Goal: Task Accomplishment & Management: Manage account settings

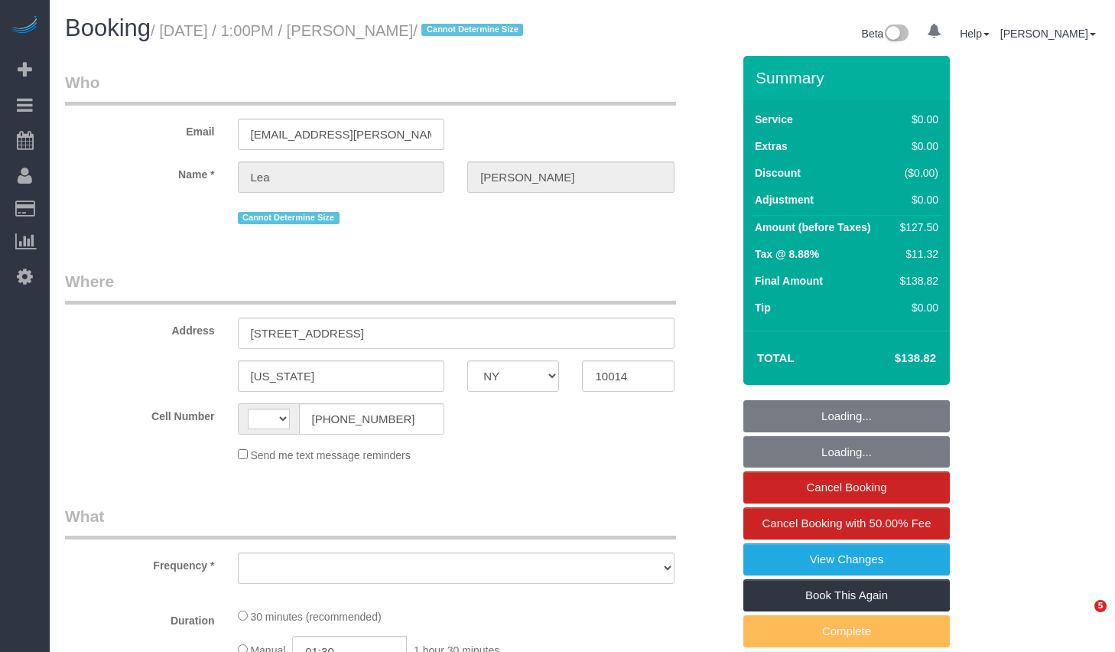
select select "NY"
select select "string:[GEOGRAPHIC_DATA]"
select select "number:89"
select select "number:90"
select select "number:15"
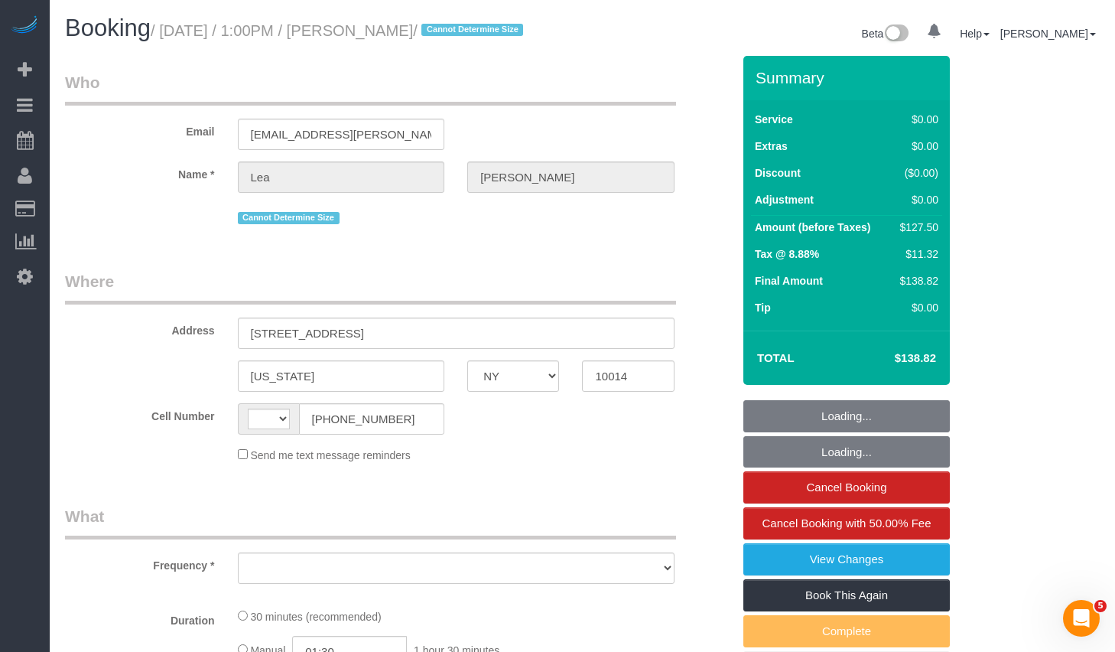
select select "number:5"
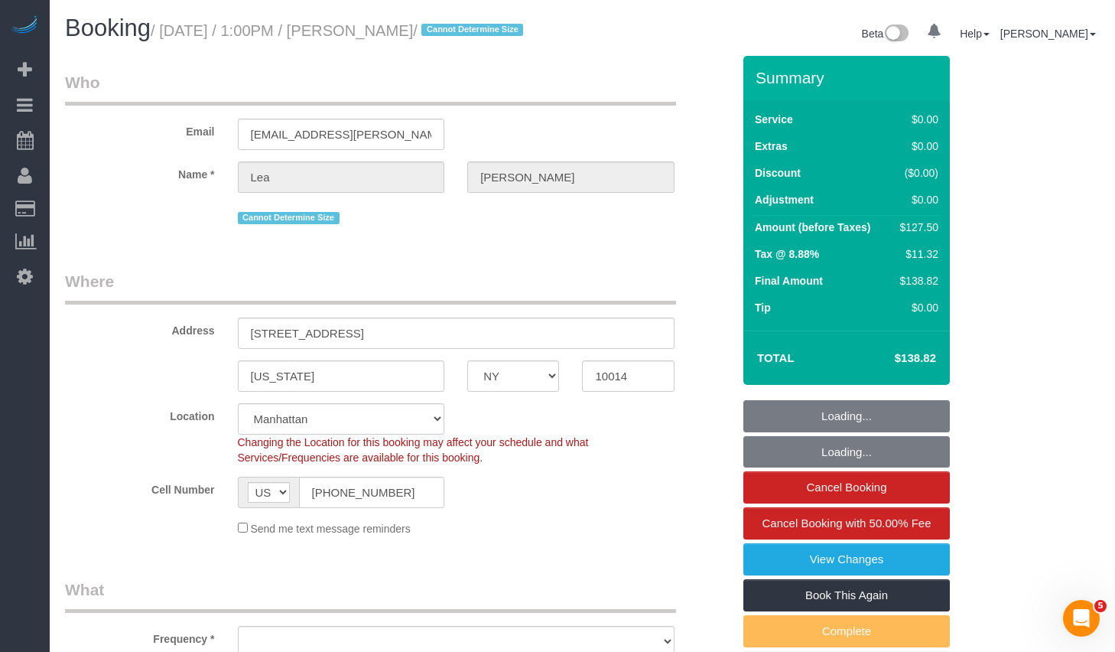
select select "string:stripe-pm_1Rbq434VGloSiKo71bAP1yRu"
drag, startPoint x: 393, startPoint y: 32, endPoint x: 484, endPoint y: 38, distance: 91.2
click at [484, 38] on small "/ [DATE] / 1:00PM / [PERSON_NAME] / Cannot Determine Size" at bounding box center [339, 30] width 377 height 17
copy small "[PERSON_NAME]"
select select "object:1114"
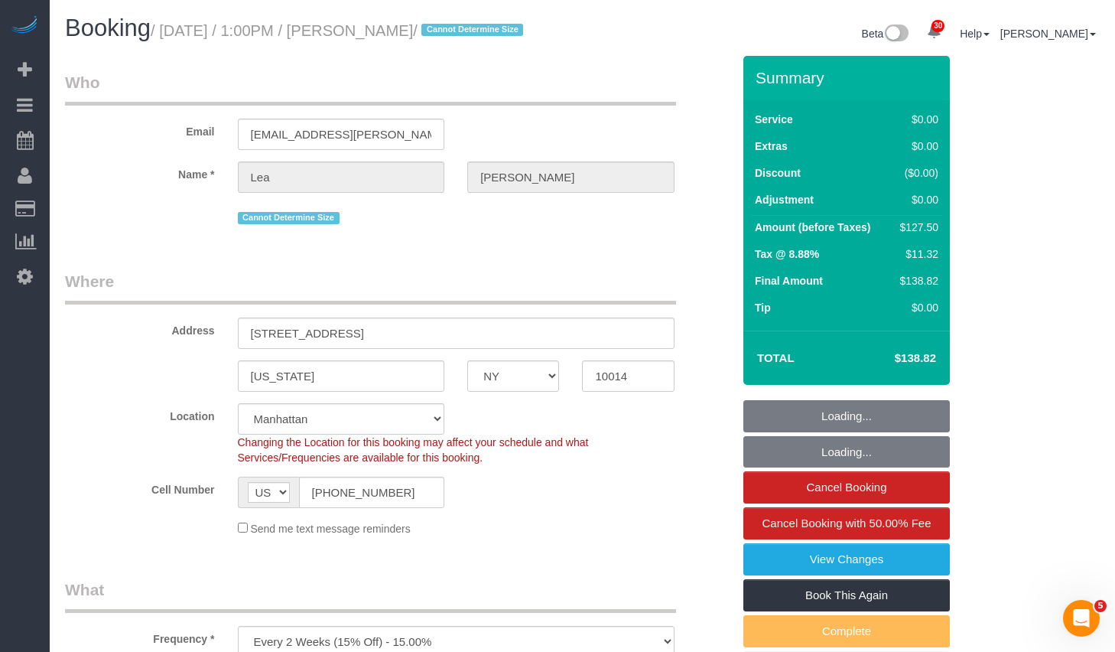
select select "spot1"
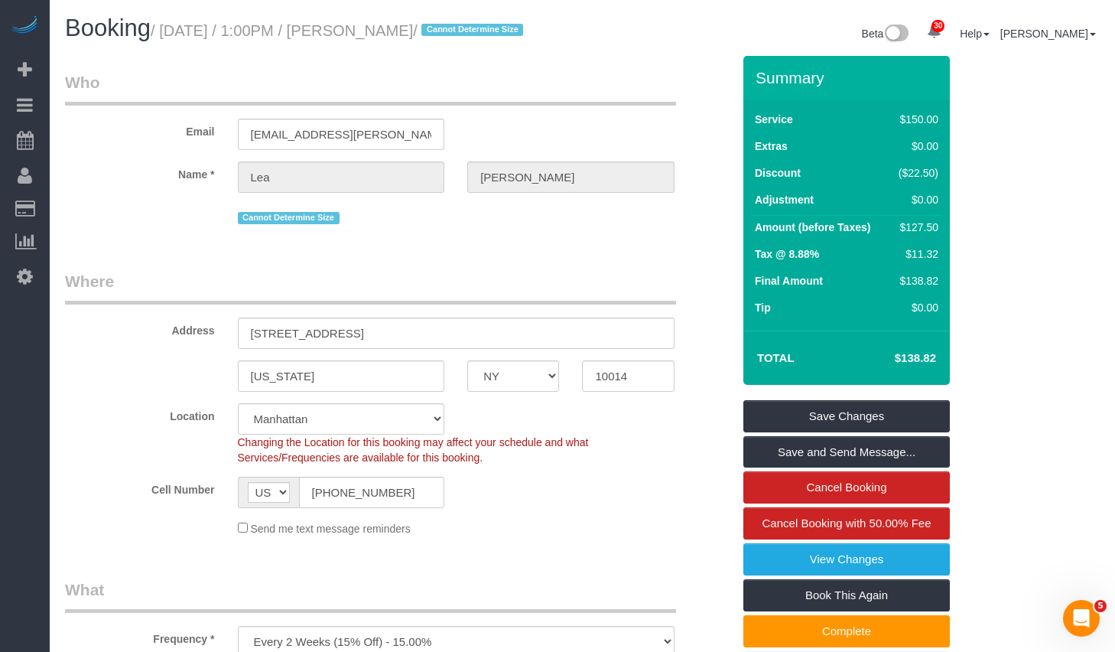
drag, startPoint x: 174, startPoint y: 28, endPoint x: 486, endPoint y: 34, distance: 312.1
click at [486, 34] on small "/ [DATE] / 1:00PM / [PERSON_NAME] / Cannot Determine Size" at bounding box center [339, 30] width 377 height 17
copy small "[DATE] / 1:00PM / [PERSON_NAME]"
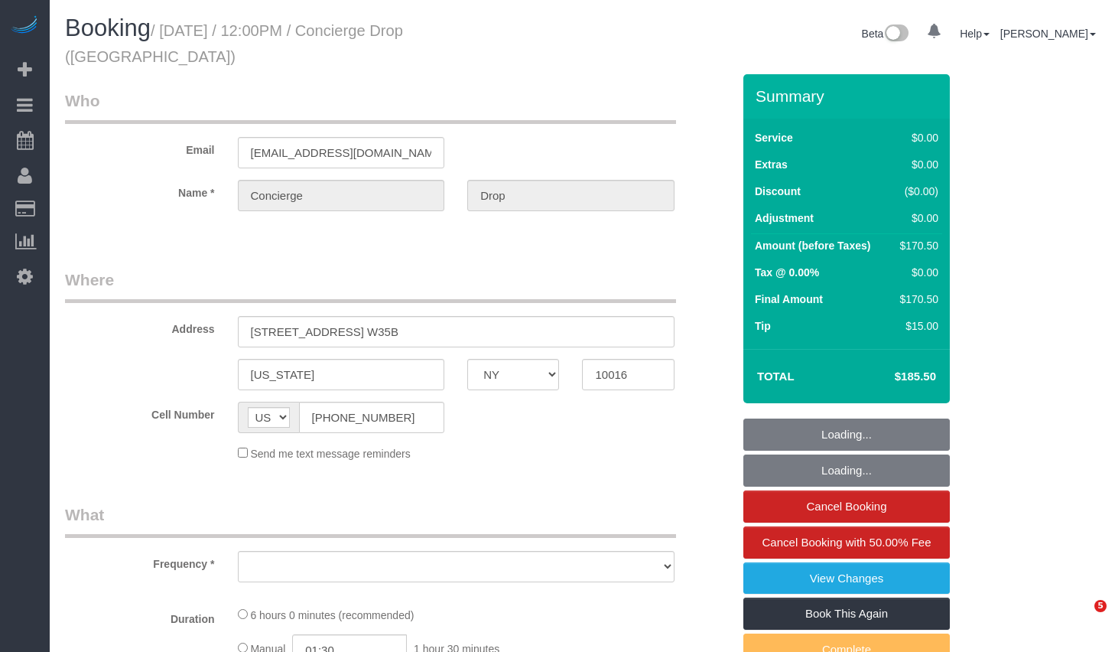
select select "NY"
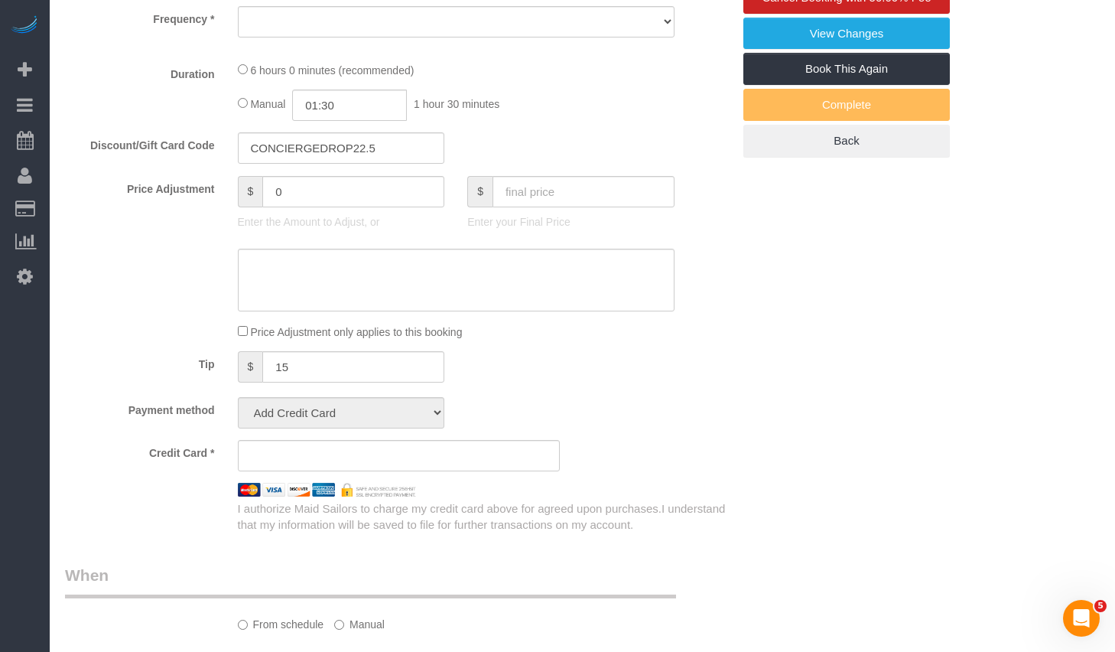
select select "number:89"
select select "number:90"
select select "number:15"
select select "number:6"
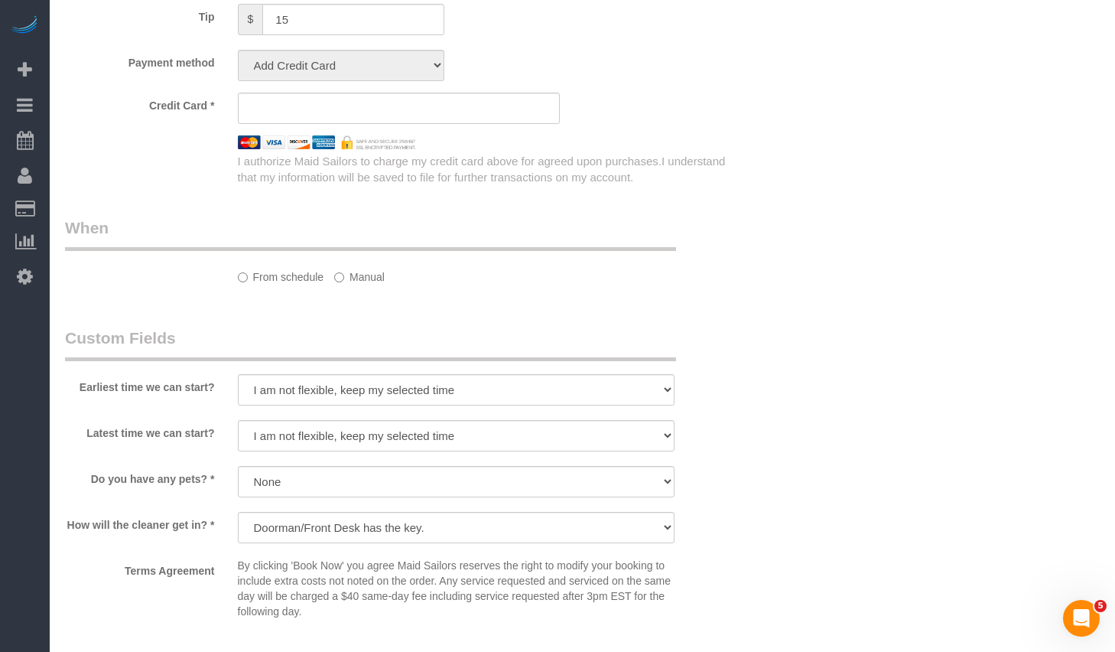
select select "string:stripe-pm_1RaQn24VGloSiKo7zeOF73Wj"
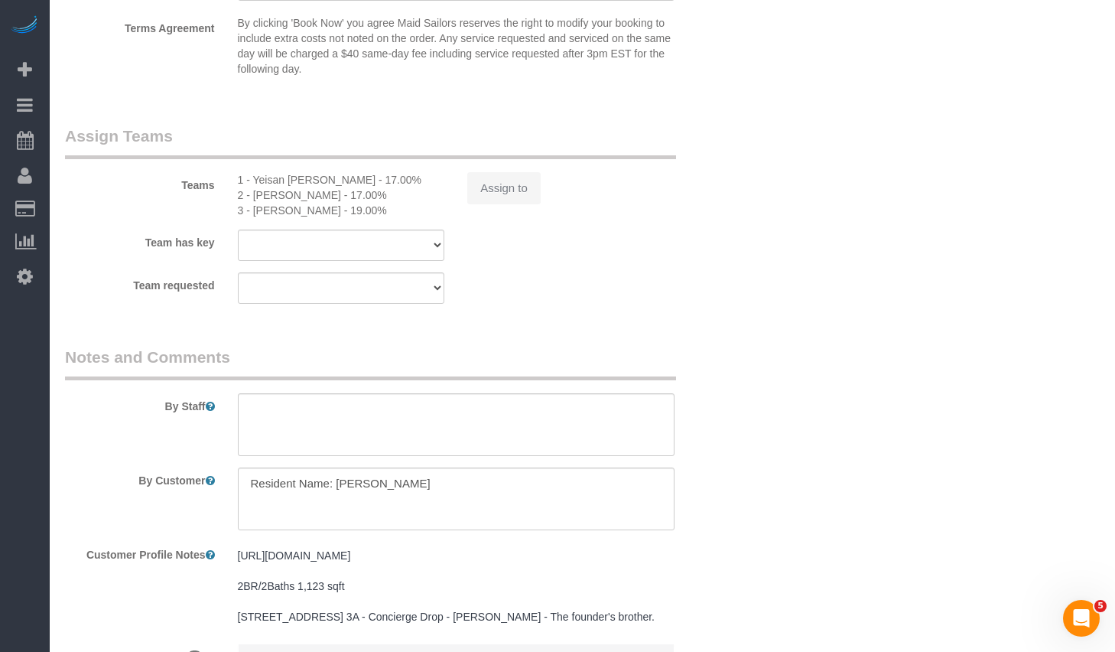
select select "object:965"
select select "2"
select select "spot1"
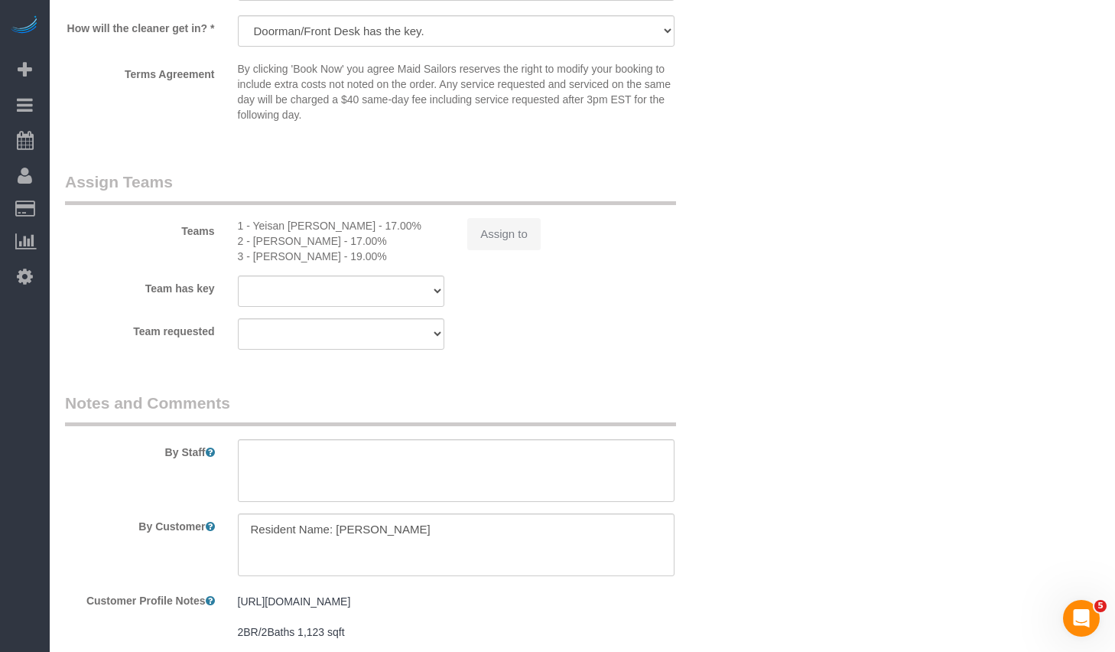
select select "object:1077"
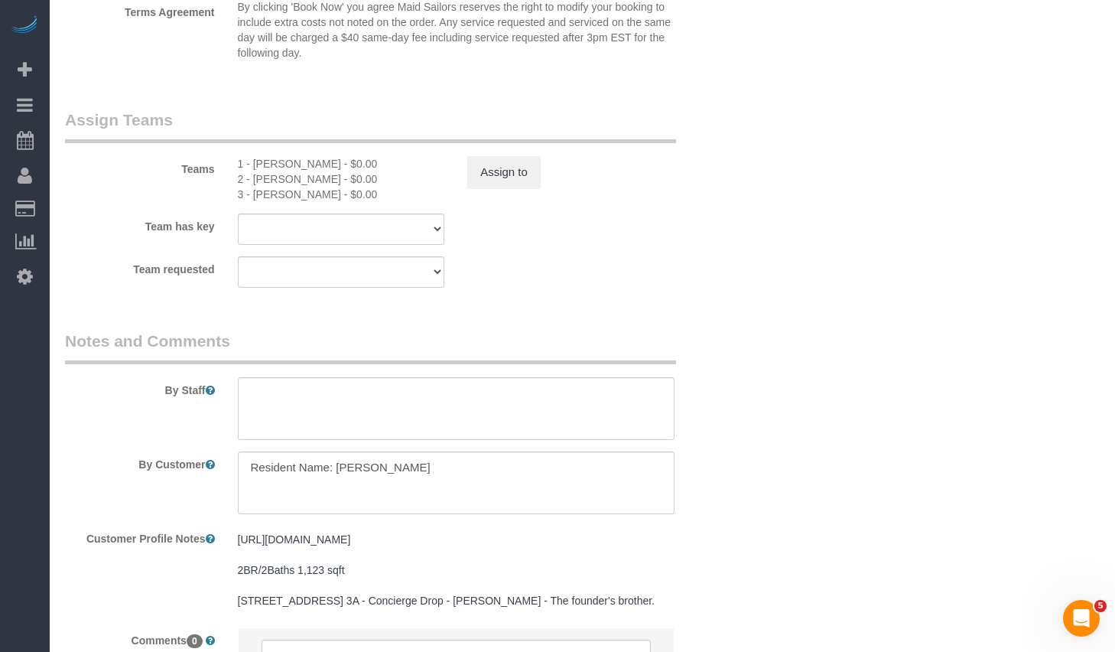
scroll to position [1985, 0]
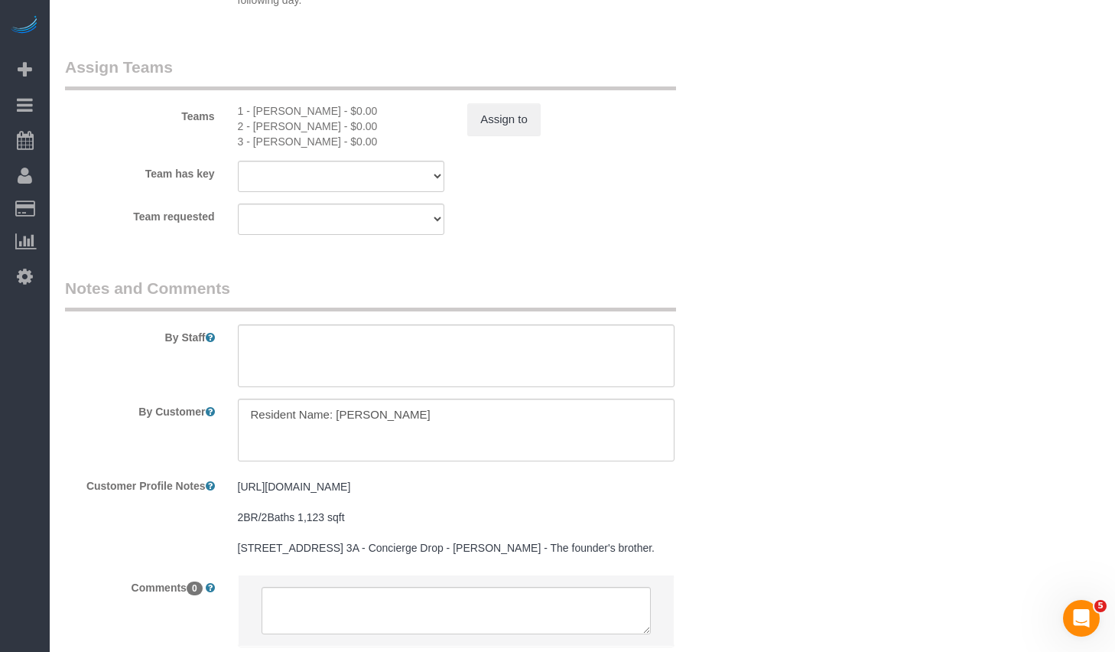
select select "2"
click at [510, 105] on button "Assign to" at bounding box center [503, 119] width 73 height 32
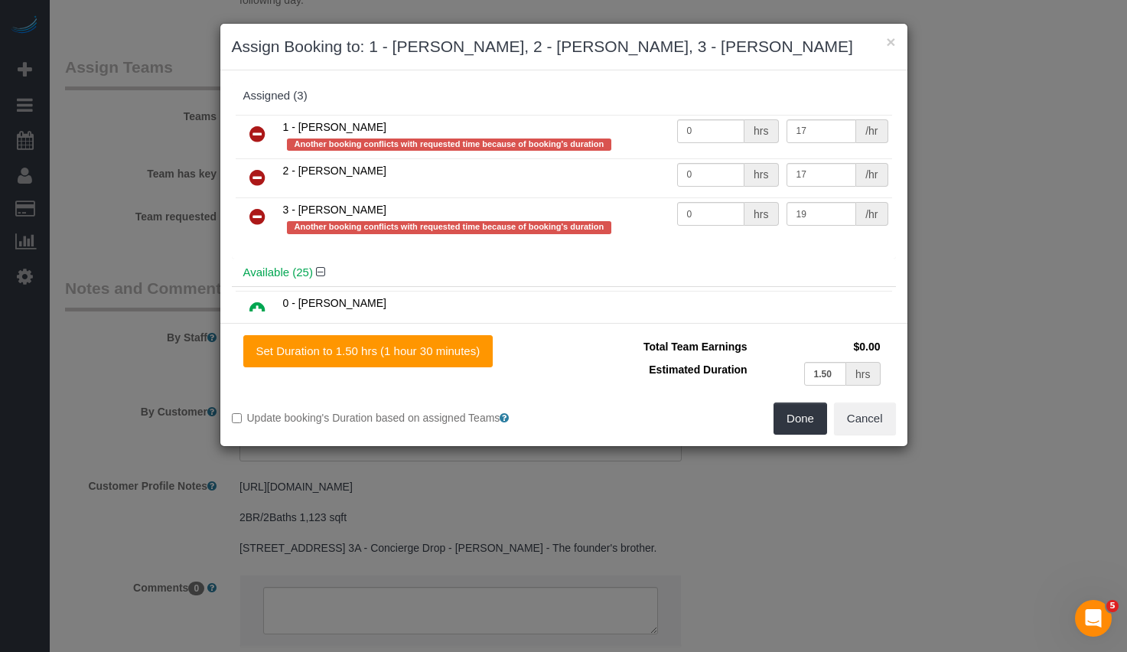
click at [256, 180] on icon at bounding box center [257, 177] width 16 height 18
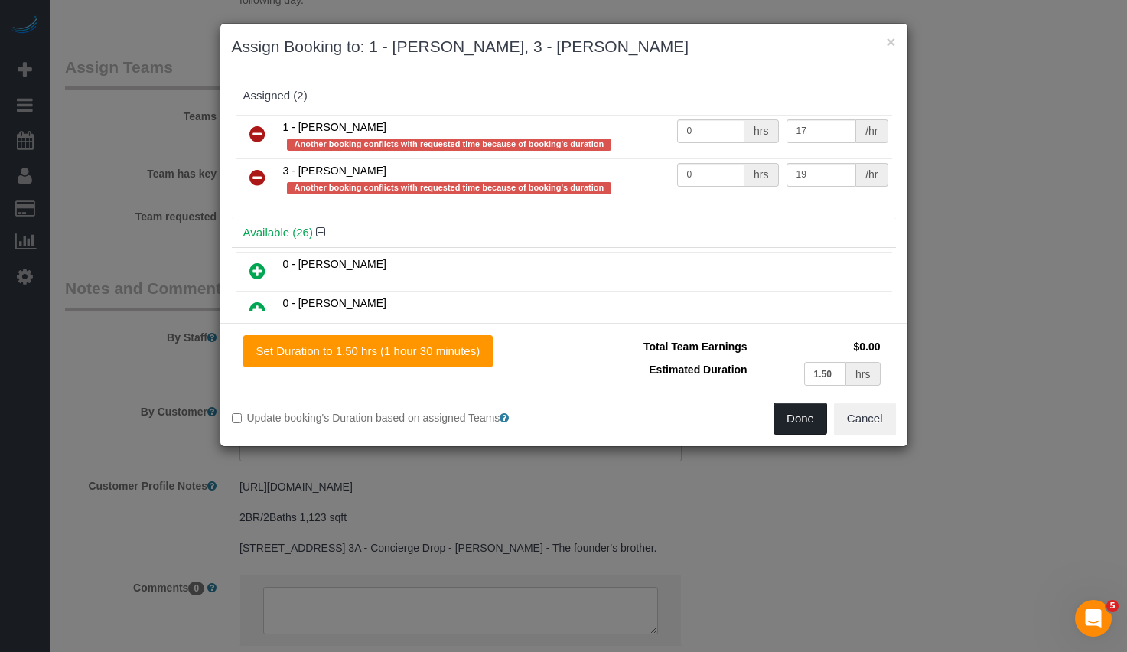
click at [802, 416] on button "Done" at bounding box center [800, 418] width 54 height 32
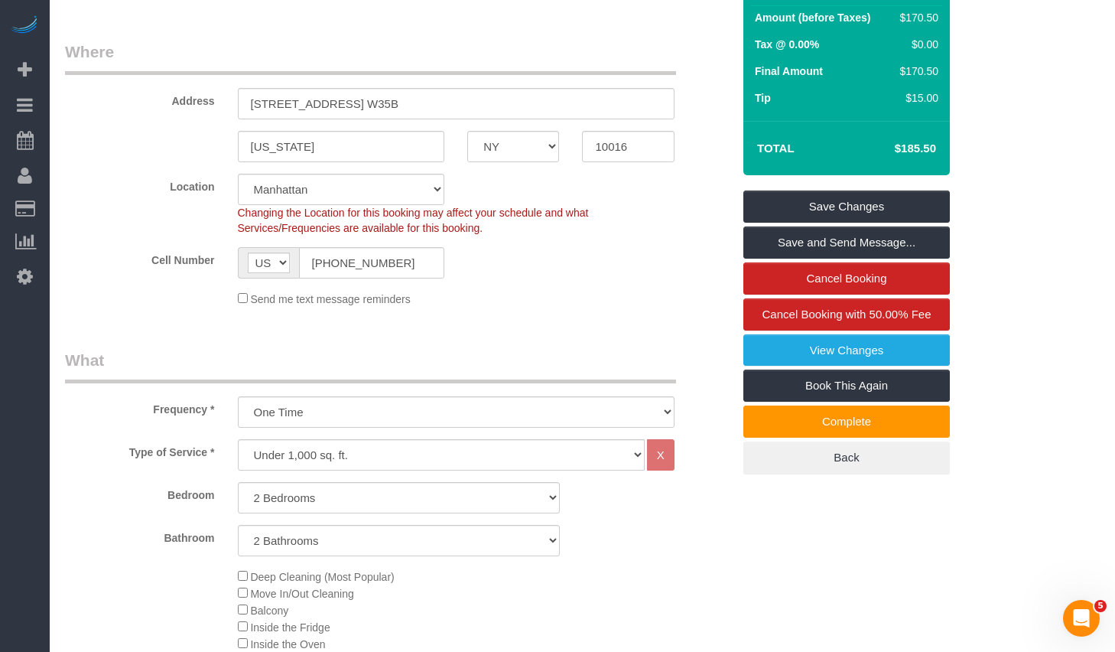
scroll to position [0, 0]
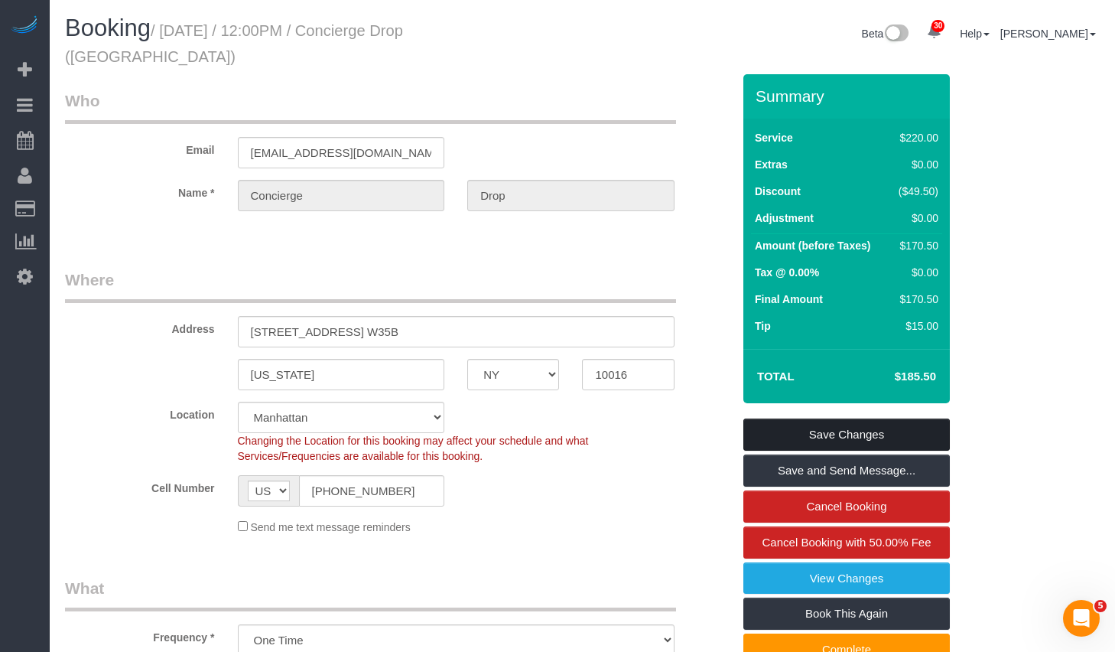
click at [812, 418] on link "Save Changes" at bounding box center [846, 434] width 207 height 32
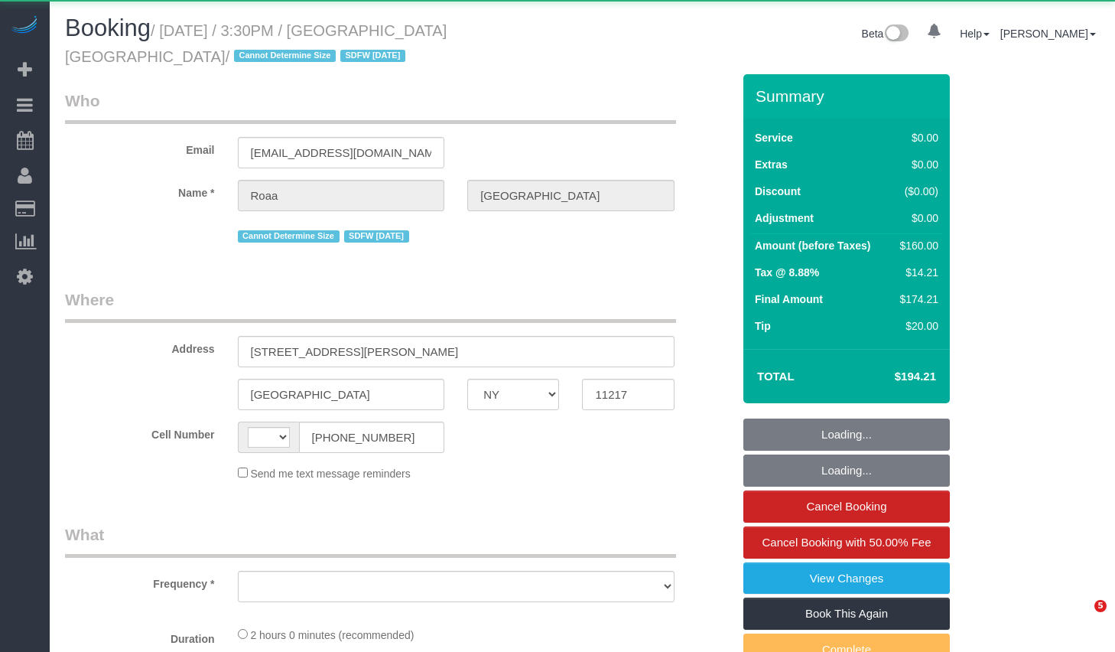
select select "NY"
select select "object:576"
select select "string:[GEOGRAPHIC_DATA]"
select select "number:89"
select select "number:90"
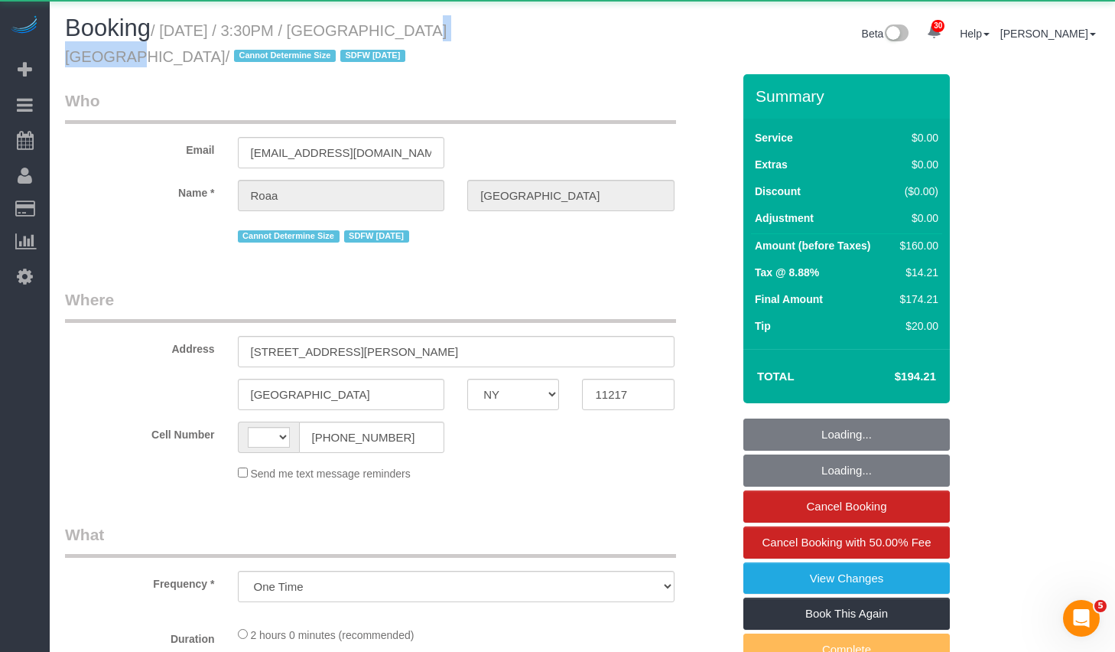
select select "number:15"
select select "number:5"
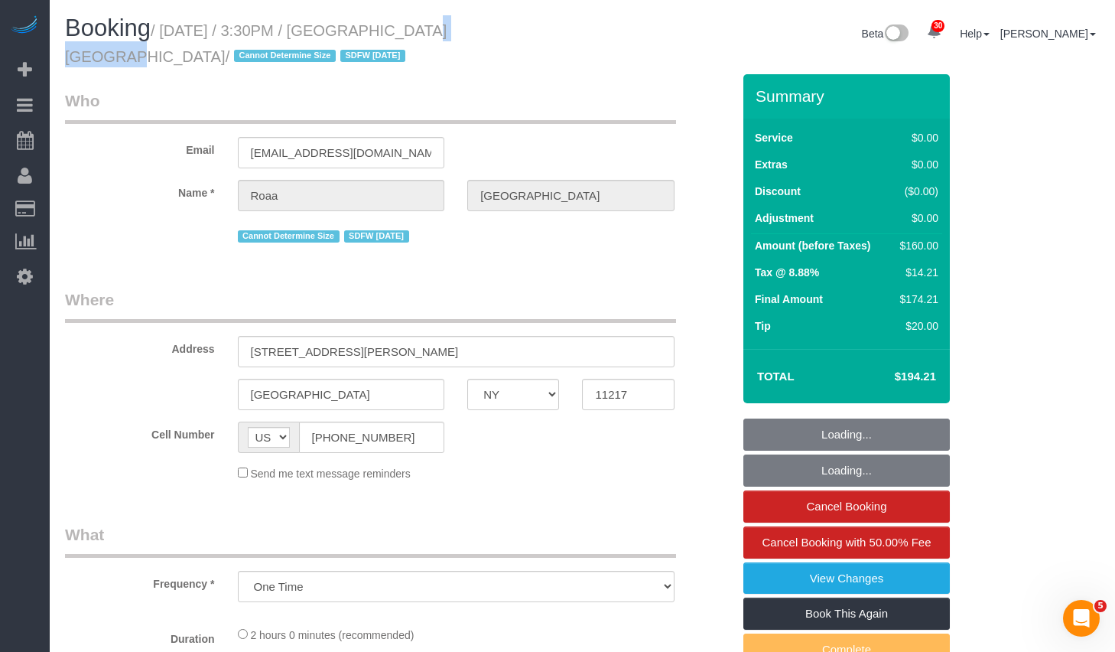
click at [447, 33] on small "/ September 30, 2025 / 3:30PM / Roaa Jambi / Cannot Determine Size SDFW 08/16/2…" at bounding box center [256, 43] width 382 height 43
copy small "Roaa Jambi"
select select "string:stripe-pm_1PnQiL4VGloSiKo7JPlDsWnS"
select select "1"
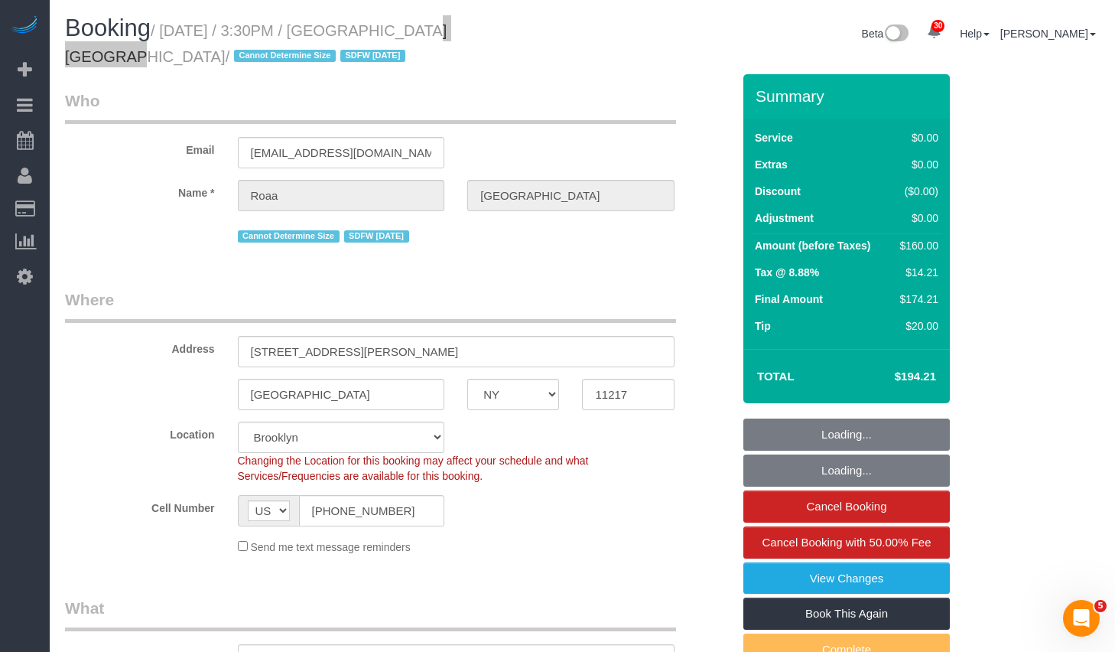
select select "object:1091"
select select "1"
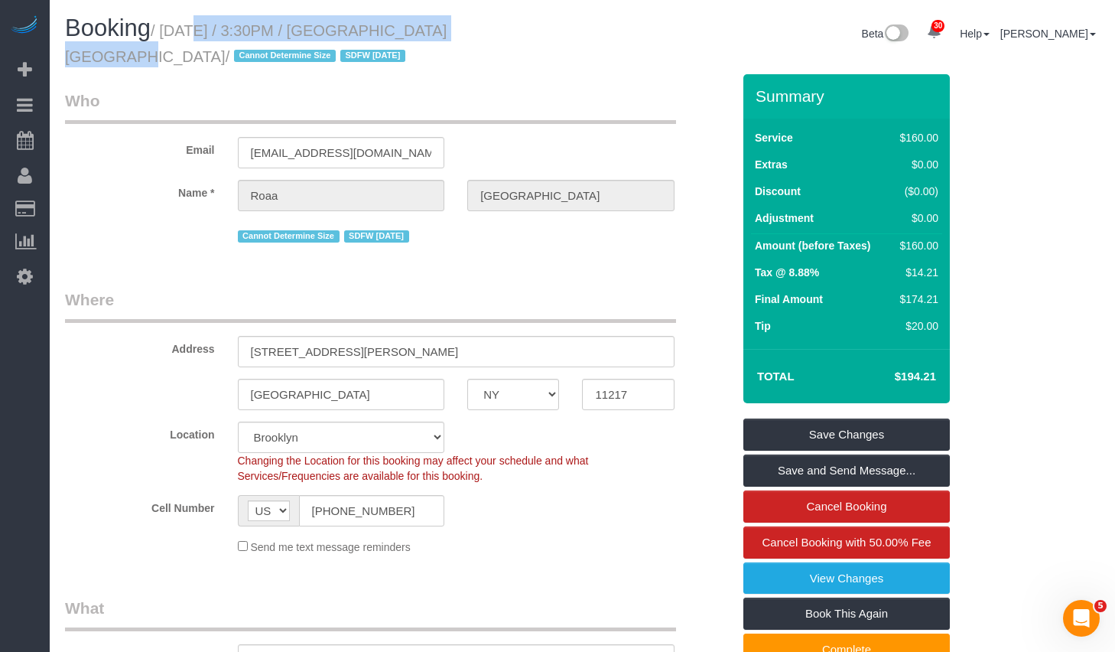
drag, startPoint x: 174, startPoint y: 30, endPoint x: 480, endPoint y: 29, distance: 305.9
click at [447, 29] on small "/ September 30, 2025 / 3:30PM / Roaa Jambi / Cannot Determine Size SDFW 08/16/2…" at bounding box center [256, 43] width 382 height 43
copy small "September 30, 2025 / 3:30PM / Roaa Jambi"
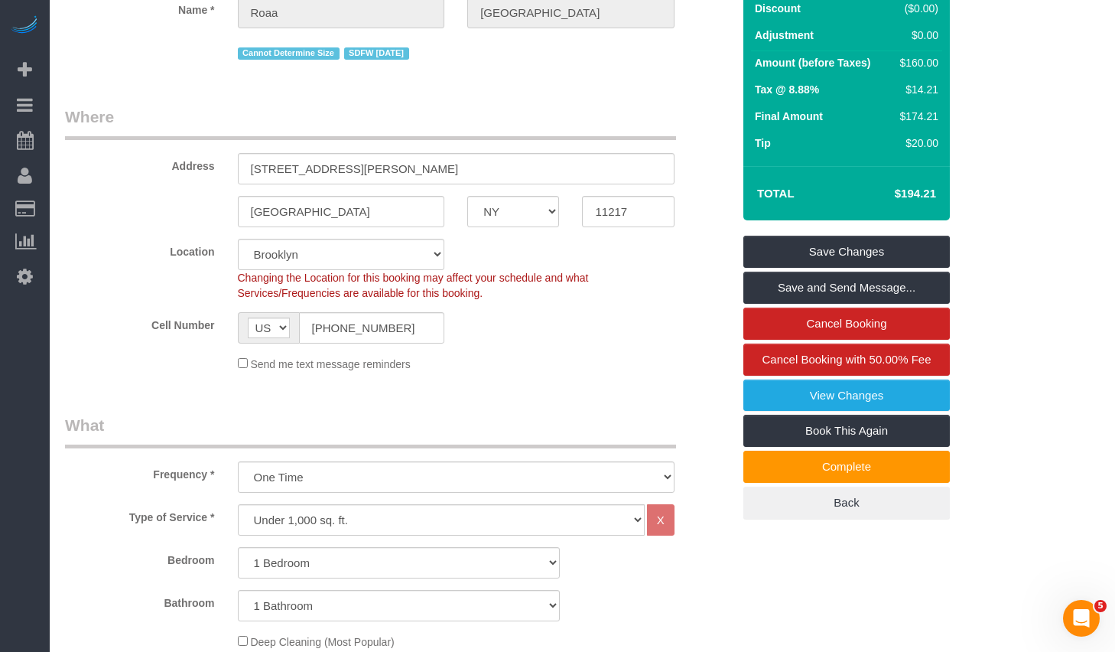
scroll to position [262, 0]
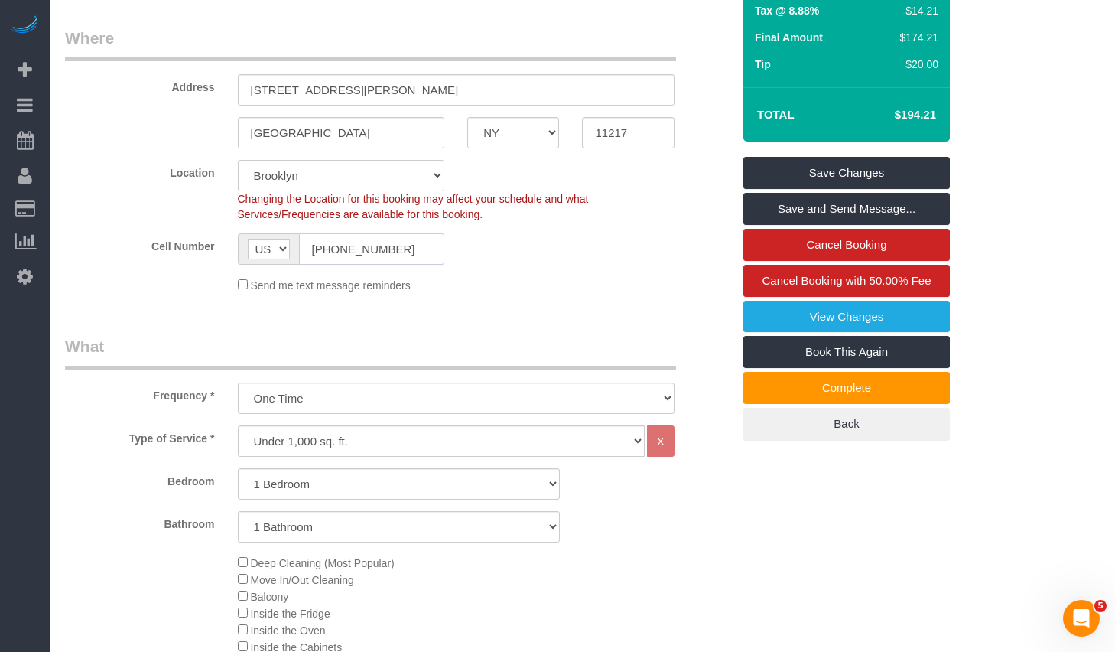
click at [376, 248] on input "(646) 705-7711" at bounding box center [372, 248] width 146 height 31
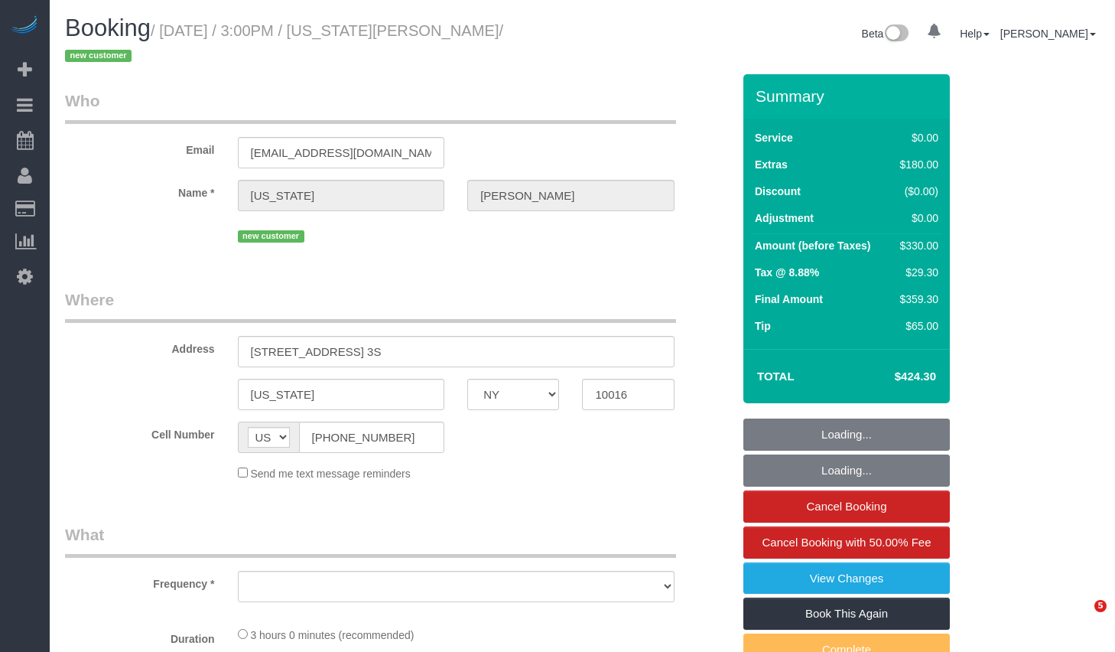
select select "NY"
select select "number:89"
select select "number:90"
select select "number:15"
select select "number:5"
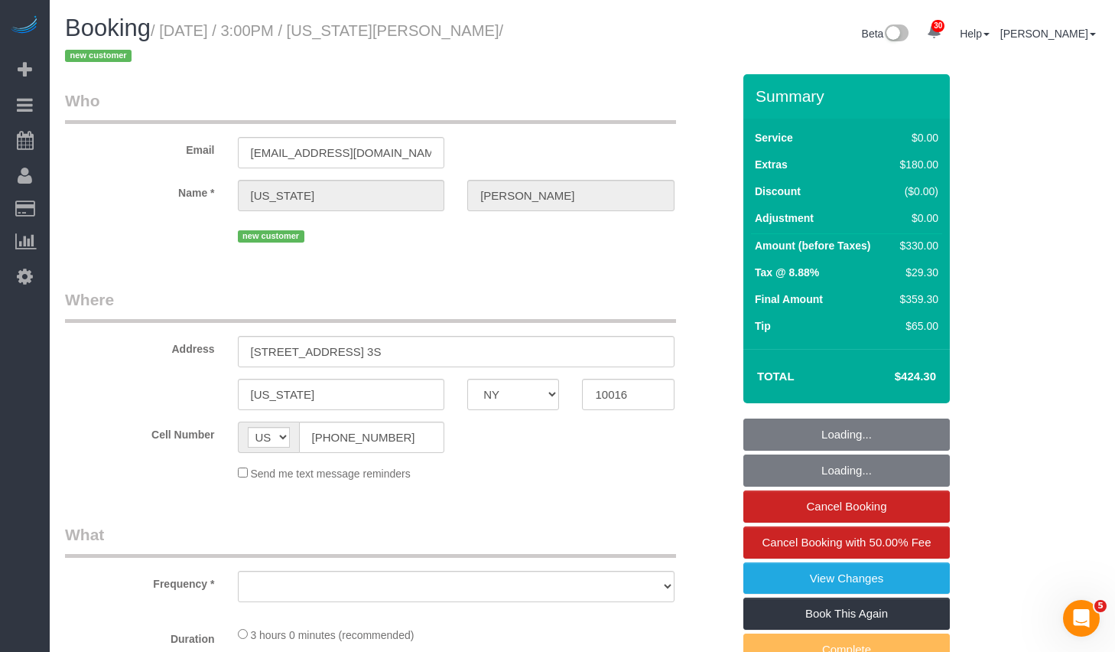
select select "object:1067"
select select "string:stripe-pm_1SCUrU4VGloSiKo713NVIWVg"
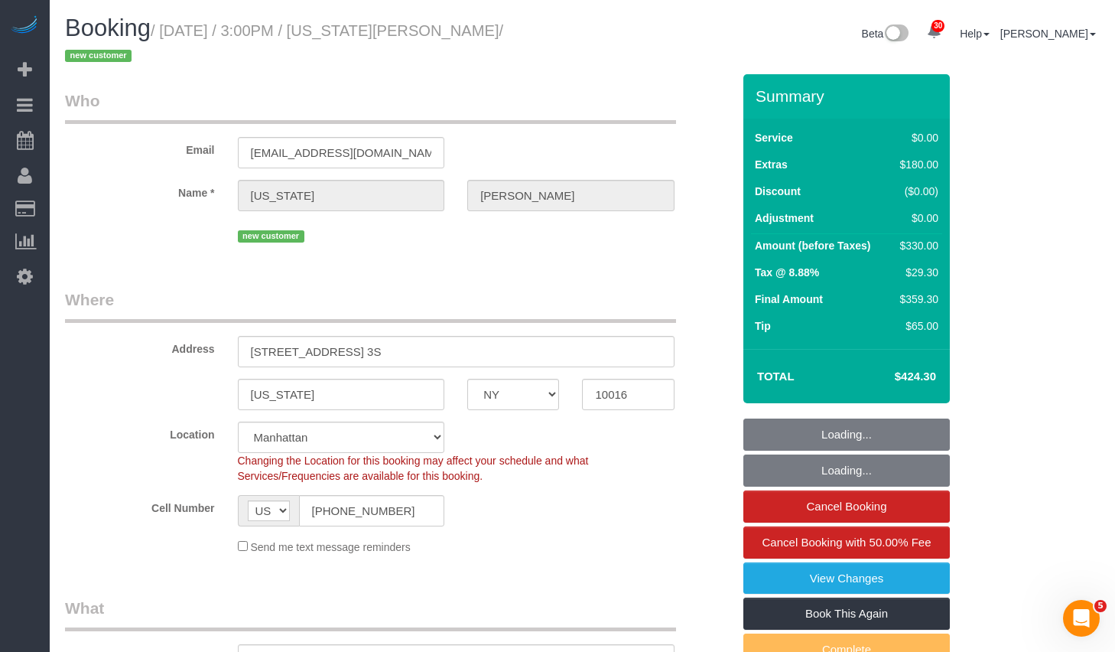
select select "object:1461"
select select "spot1"
click at [421, 496] on input "(917) 575-2864" at bounding box center [372, 510] width 146 height 31
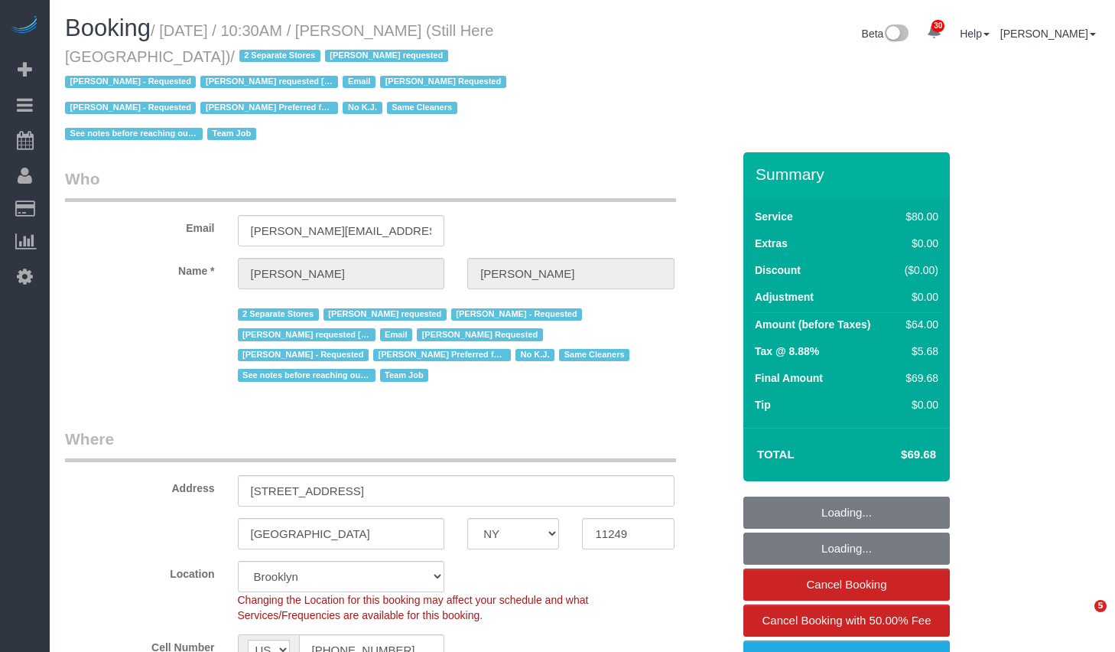
select select "NY"
select select "string:stripe-pm_1Oyz8t4VGloSiKo71skqOF54"
select select "number:89"
select select "number:90"
select select "number:15"
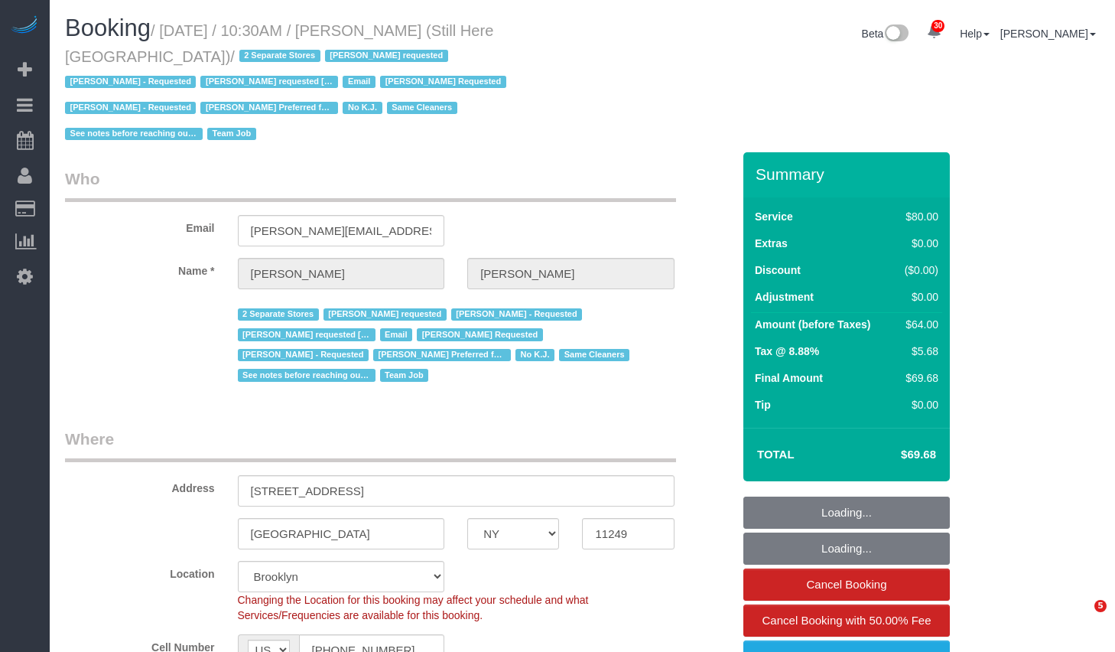
select select "number:5"
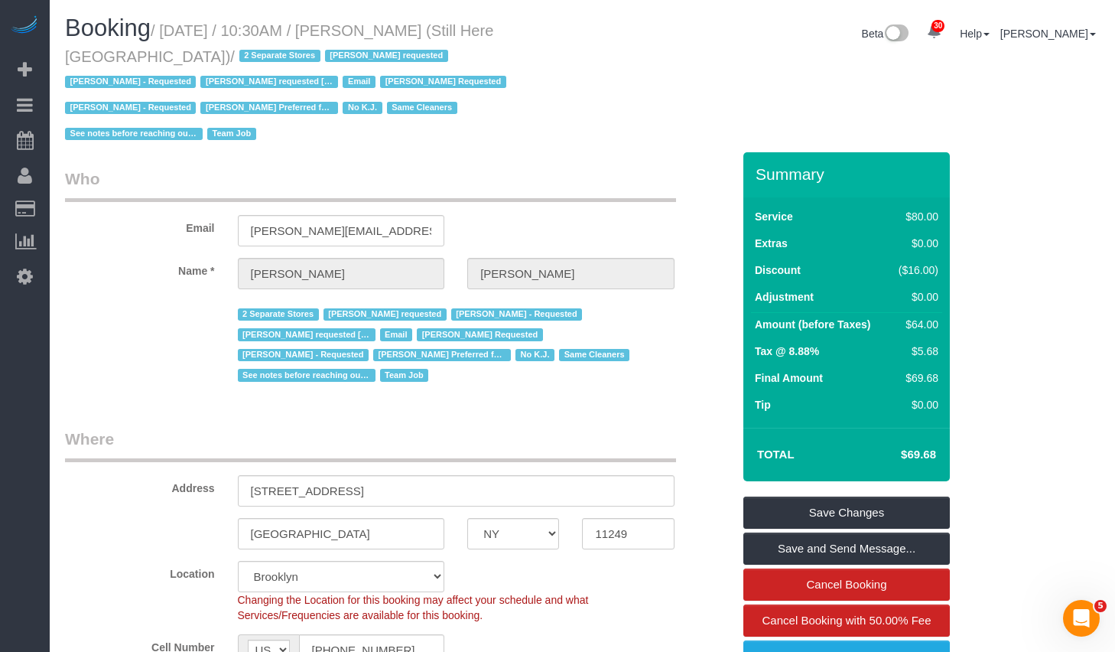
drag, startPoint x: 174, startPoint y: 31, endPoint x: 138, endPoint y: 64, distance: 49.2
click at [138, 64] on small "/ October 01, 2025 / 10:30AM / Francesca Racanelli (Still Here NYC) / 2 Separat…" at bounding box center [288, 82] width 446 height 121
copy small "October 01, 2025 / 10:30AM / Francesca Racanelli (Still Here NYC)"
click at [184, 258] on label "Name *" at bounding box center [140, 268] width 173 height 21
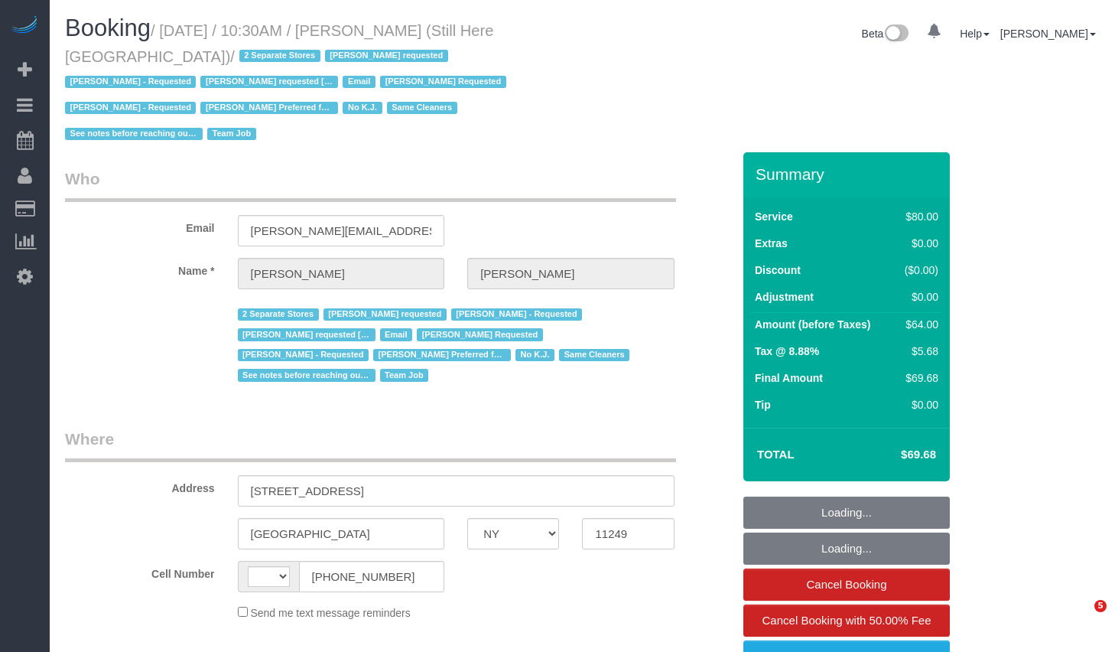
select select "NY"
select select "object:616"
select select "number:89"
select select "number:90"
select select "number:15"
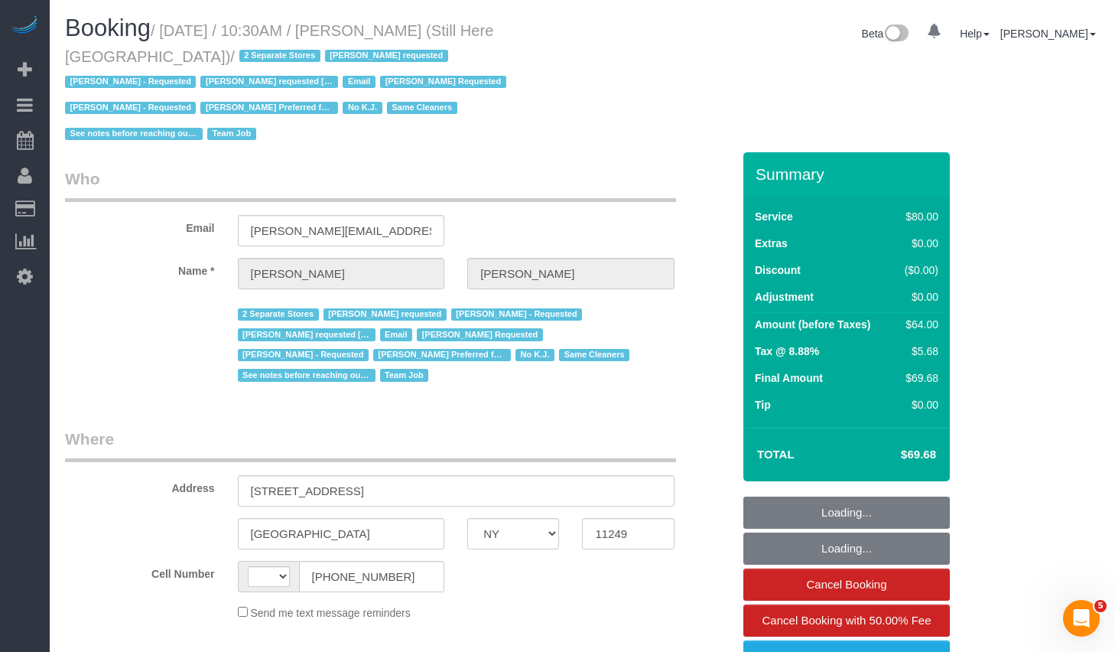
select select "number:5"
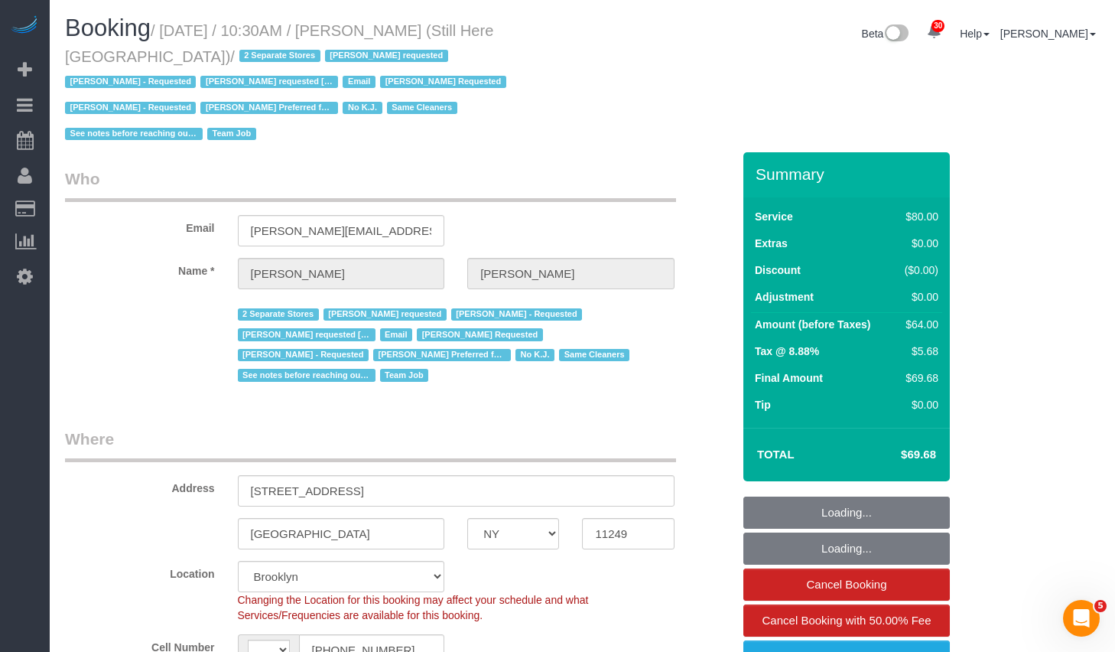
select select "object:771"
select select "string:US"
select select "string:stripe-pm_1Oyz8t4VGloSiKo71skqOF54"
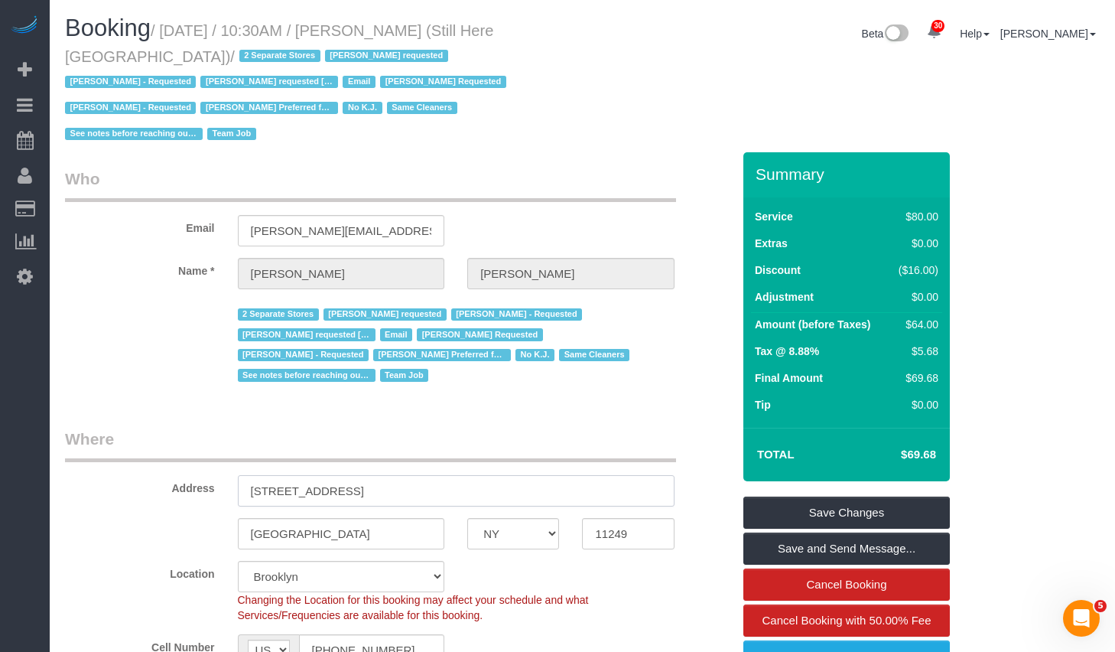
click at [408, 475] on input "170 Wythe Avenue" at bounding box center [456, 490] width 437 height 31
click at [366, 518] on input "[GEOGRAPHIC_DATA]" at bounding box center [341, 533] width 207 height 31
click at [613, 518] on input "11249" at bounding box center [628, 533] width 92 height 31
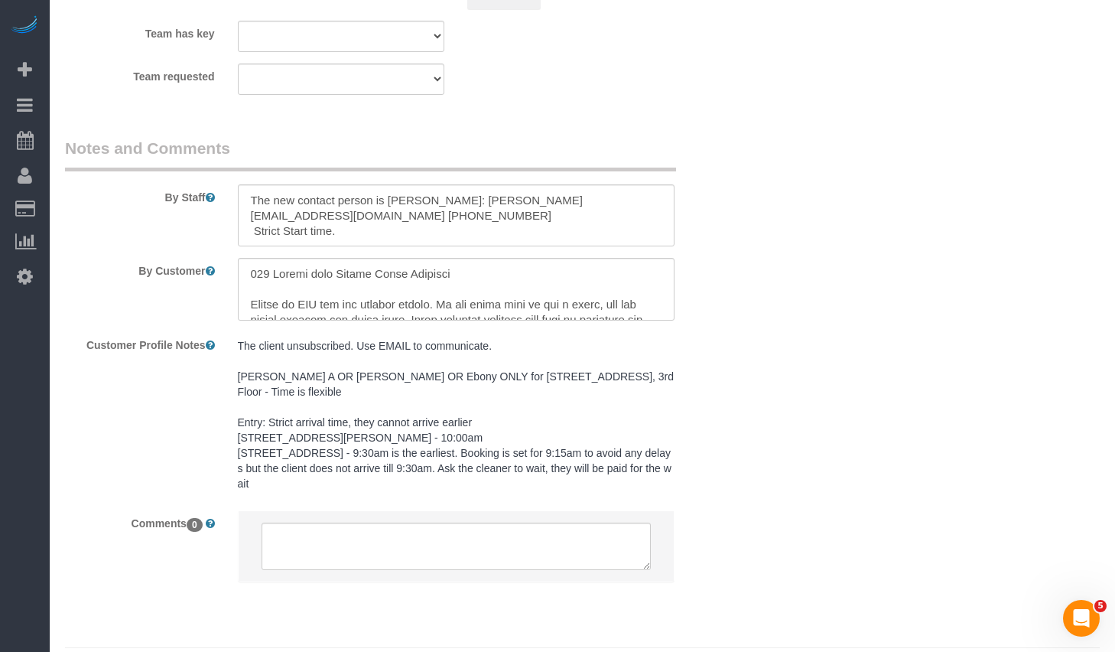
scroll to position [1871, 0]
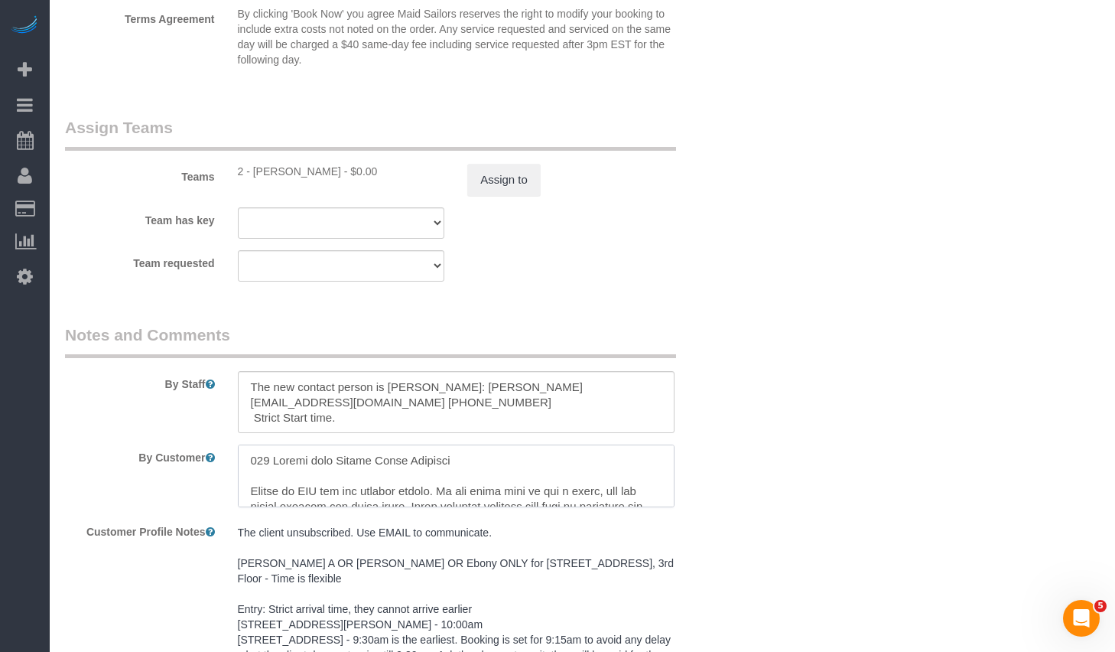
drag, startPoint x: 336, startPoint y: 433, endPoint x: 555, endPoint y: 440, distance: 219.6
click at [555, 444] on textarea at bounding box center [456, 475] width 437 height 63
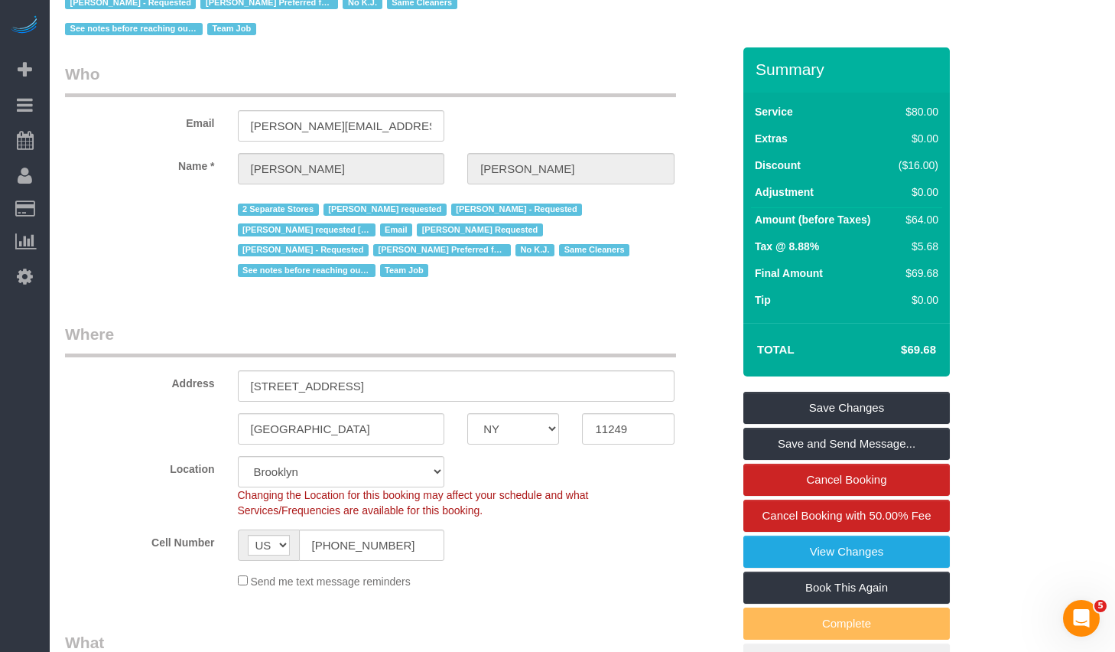
scroll to position [0, 0]
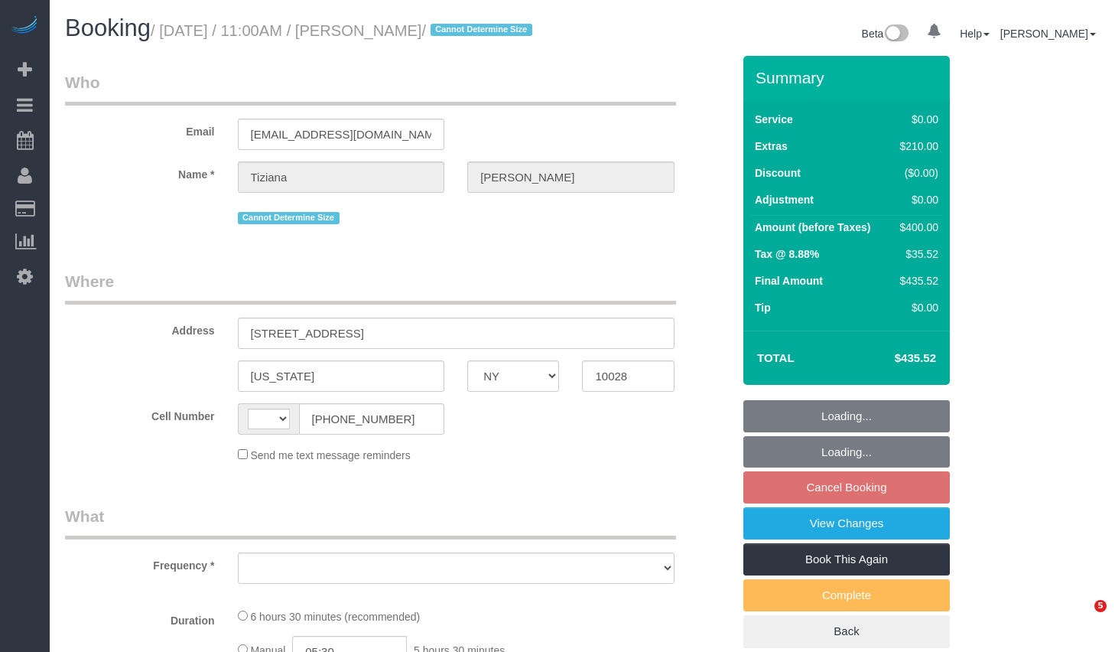
select select "NY"
select select "object:562"
select select "1"
select select "2"
select select "number:89"
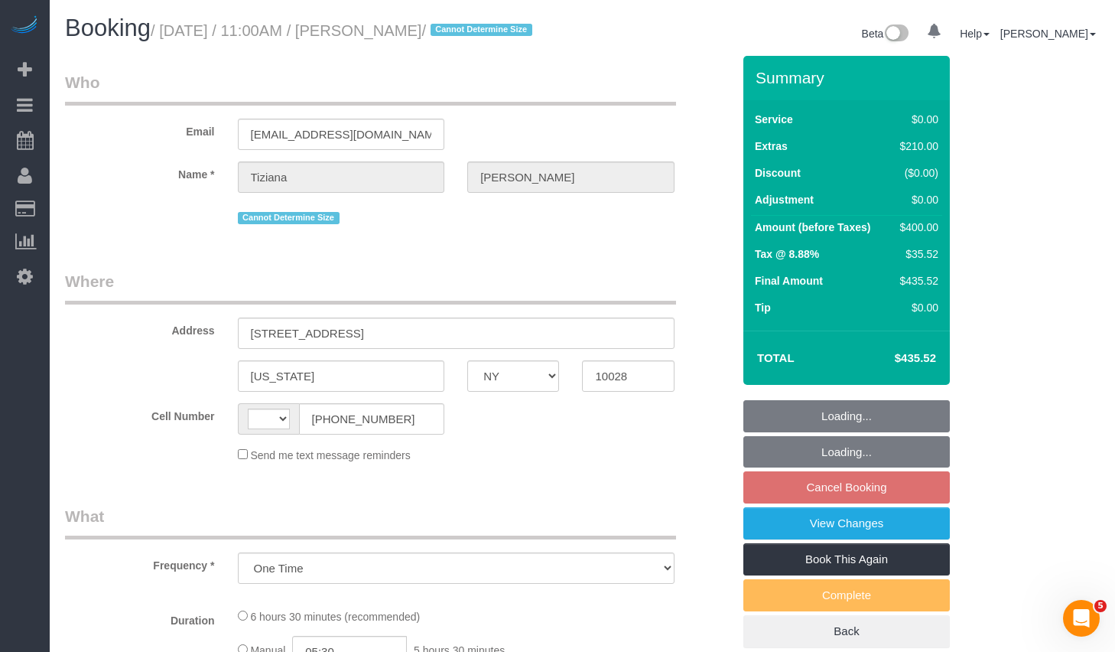
select select "number:90"
select select "number:15"
select select "number:5"
select select "string:US"
select select "string:stripe-pm_1SD4wD4VGloSiKo7teu9RMsU"
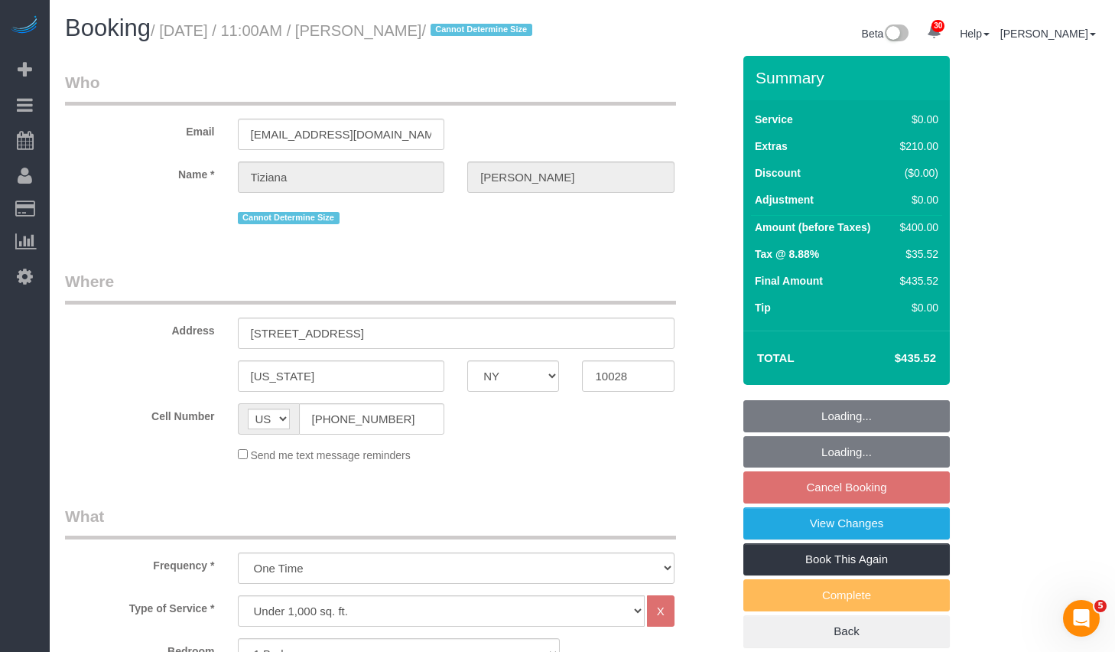
select select "spot4"
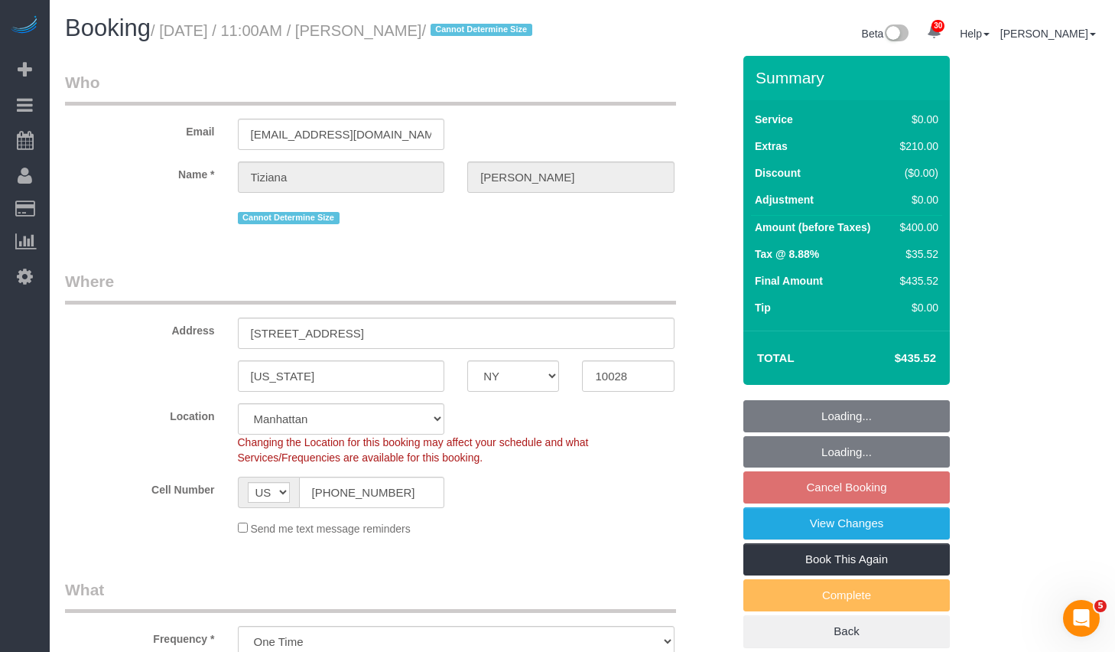
select select "object:1485"
select select "1"
select select "2"
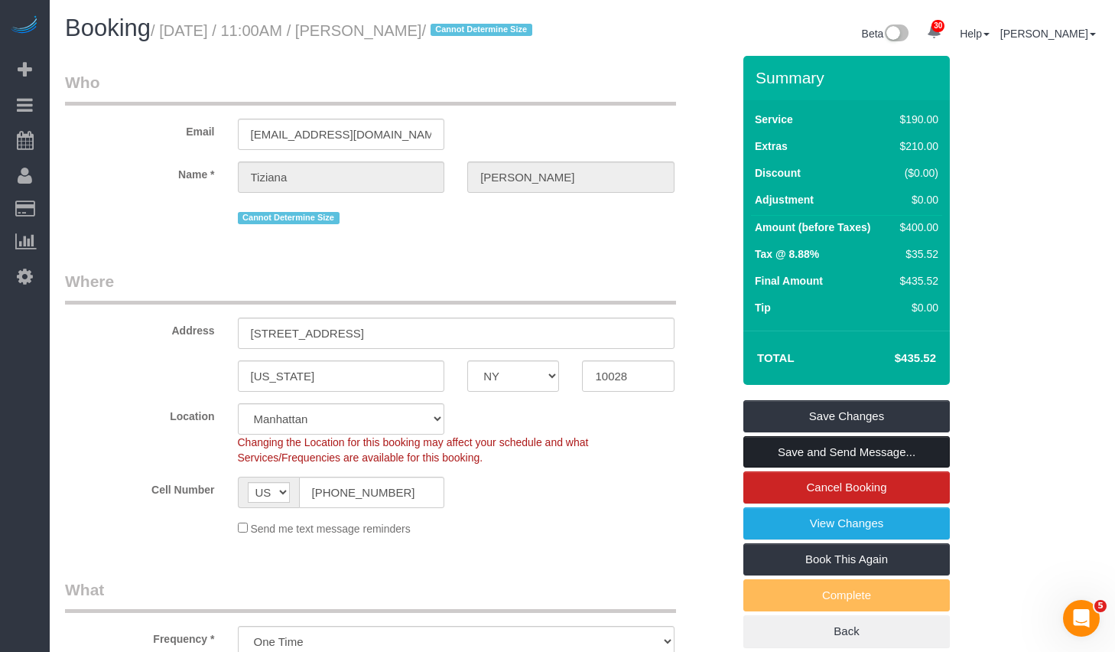
click at [862, 468] on link "Save and Send Message..." at bounding box center [846, 452] width 207 height 32
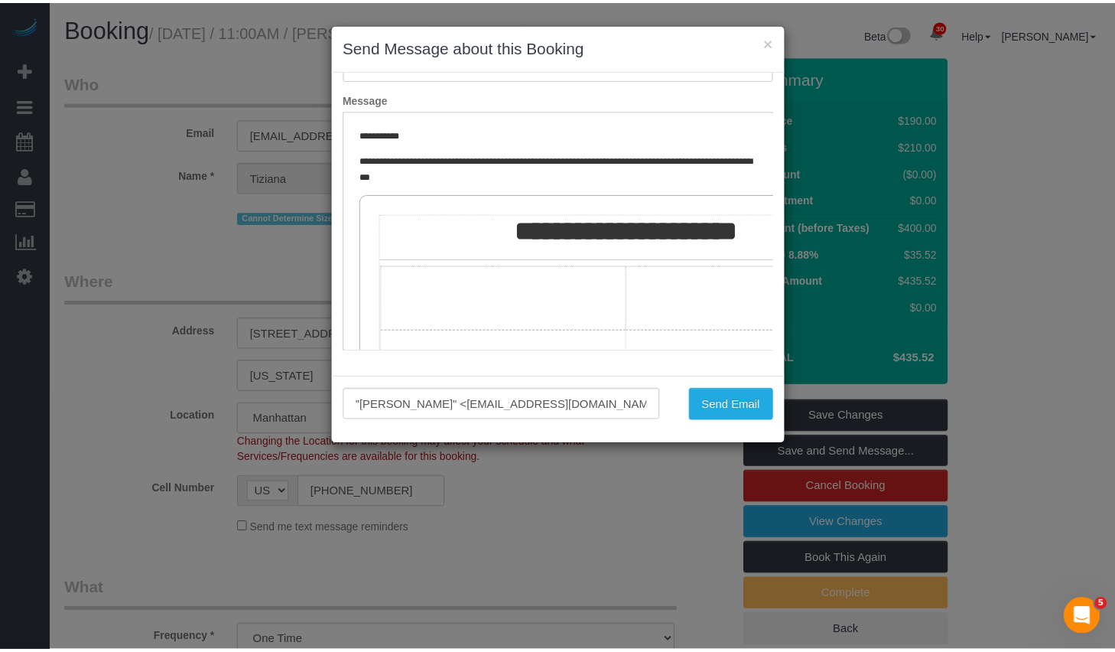
scroll to position [244, 0]
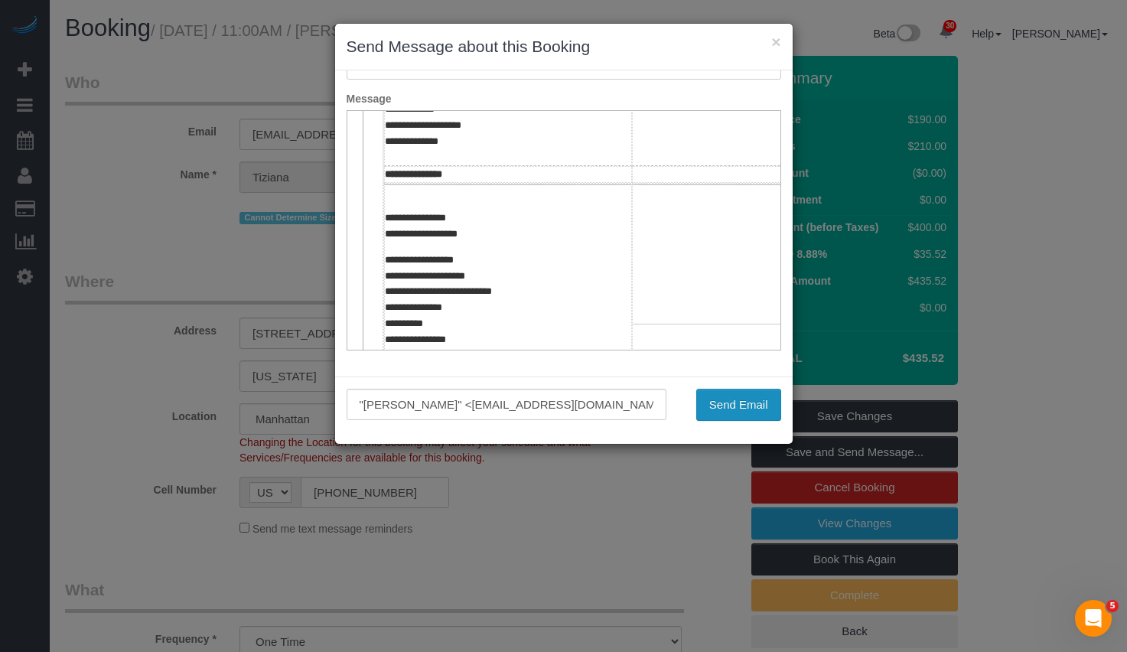
click at [753, 398] on button "Send Email" at bounding box center [738, 405] width 85 height 32
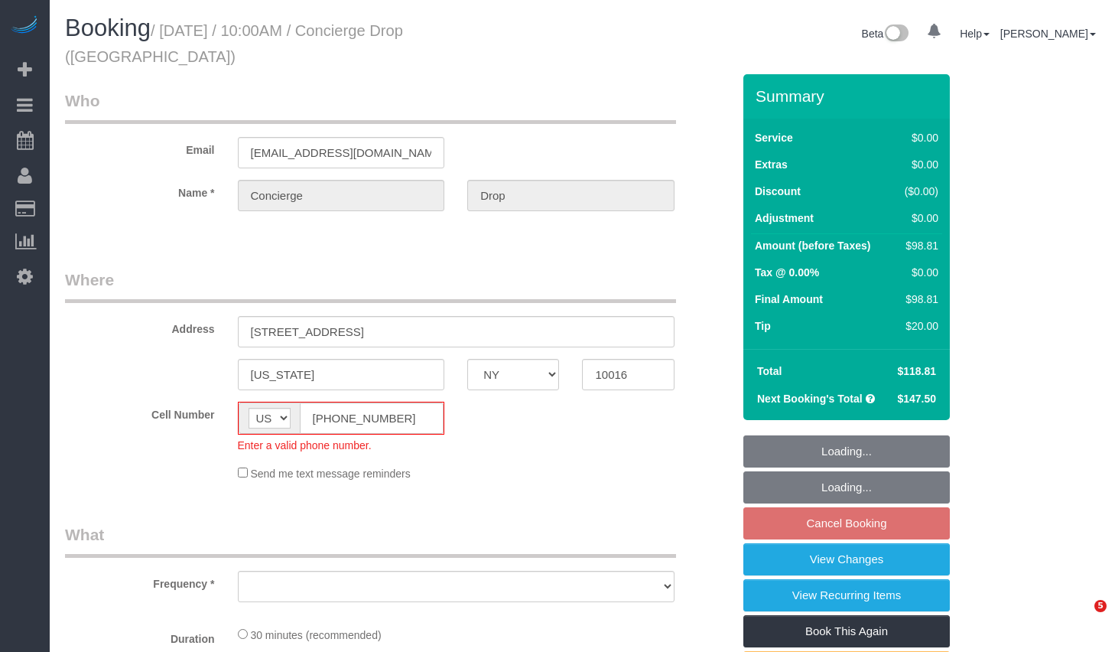
select select "NY"
select select "string:stripe-pm_1RaQn24VGloSiKo7zeOF73Wj"
select select "object:908"
select select "number:89"
select select "number:90"
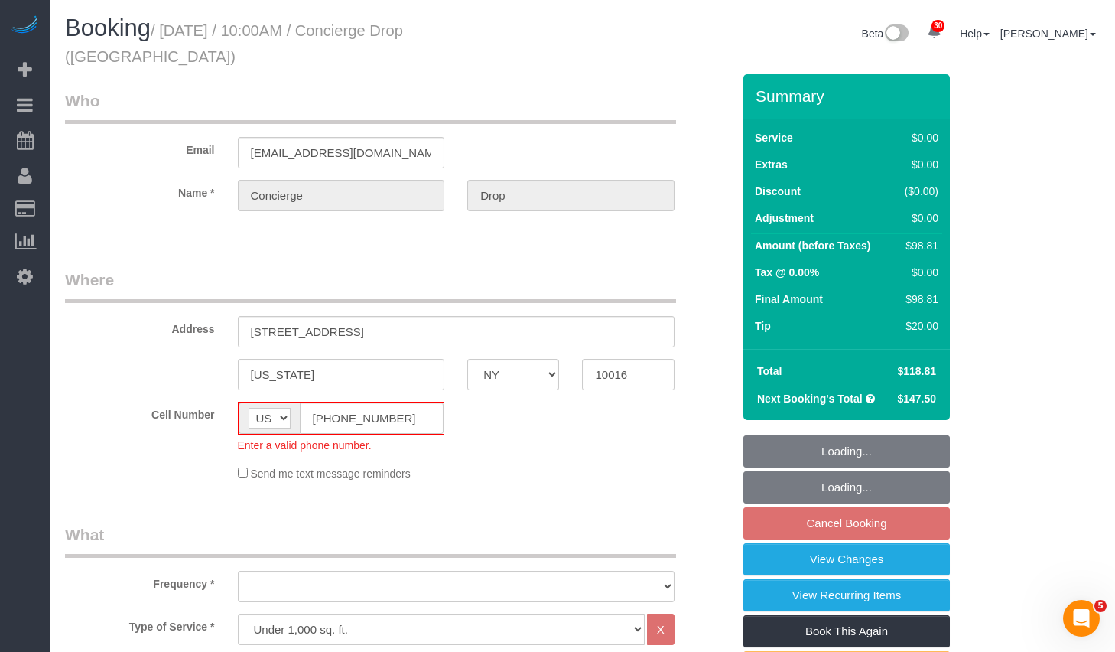
select select "number:15"
select select "number:6"
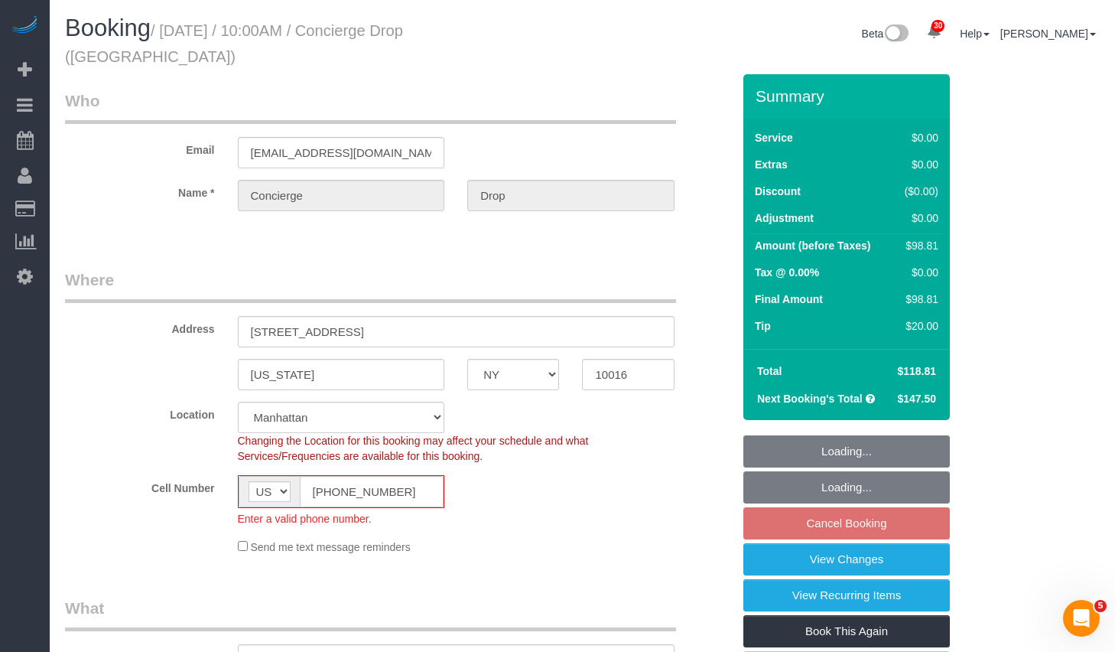
select select "spot3"
select select "object:1445"
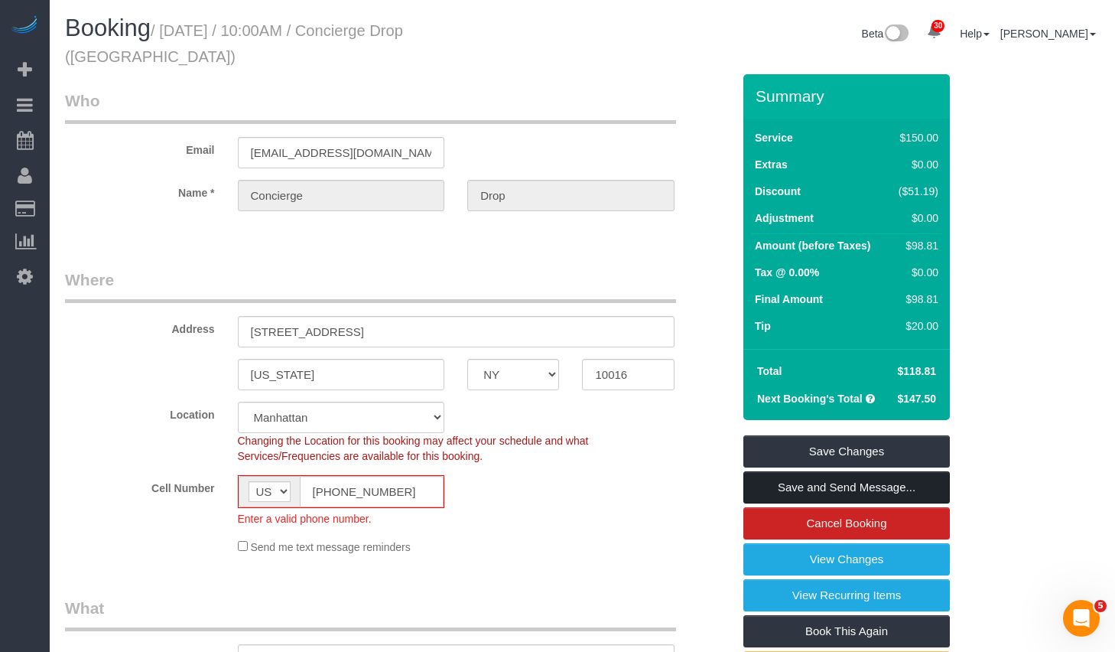
click at [798, 471] on link "Save and Send Message..." at bounding box center [846, 487] width 207 height 32
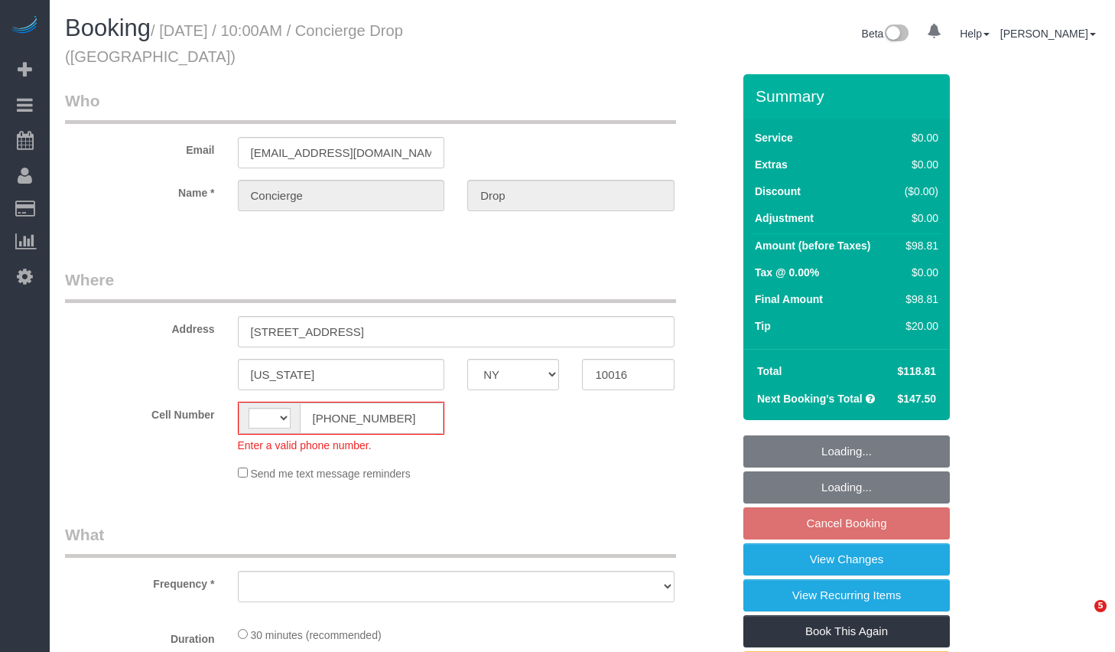
select select "NY"
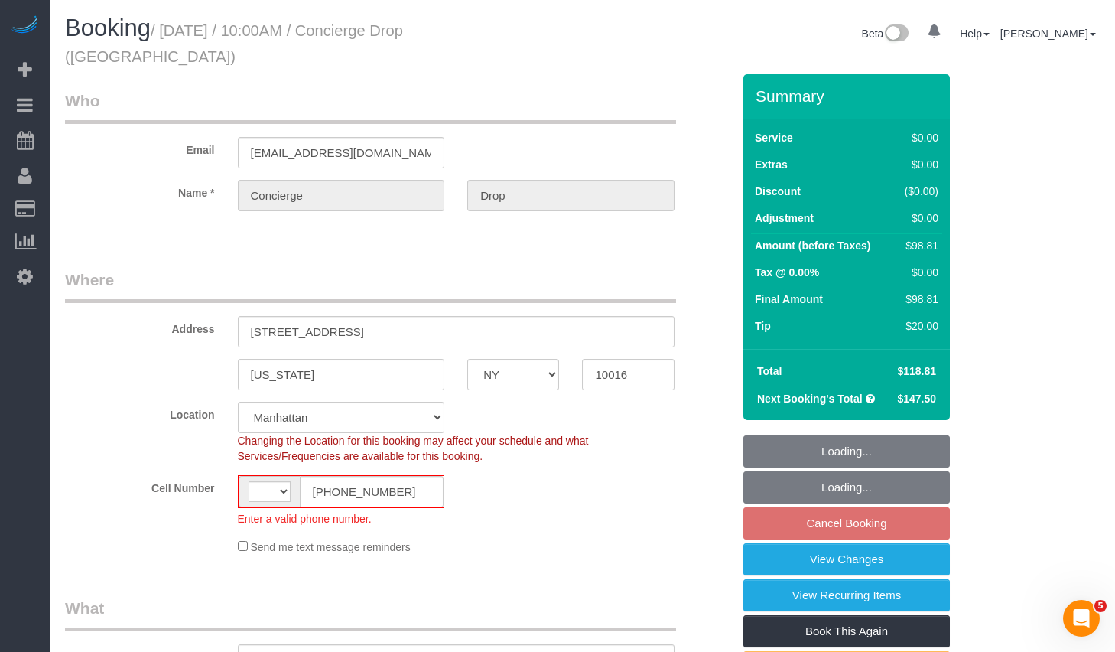
select select "string:stripe-pm_1RaQn24VGloSiKo7zeOF73Wj"
select select "number:89"
select select "number:90"
select select "number:15"
select select "number:6"
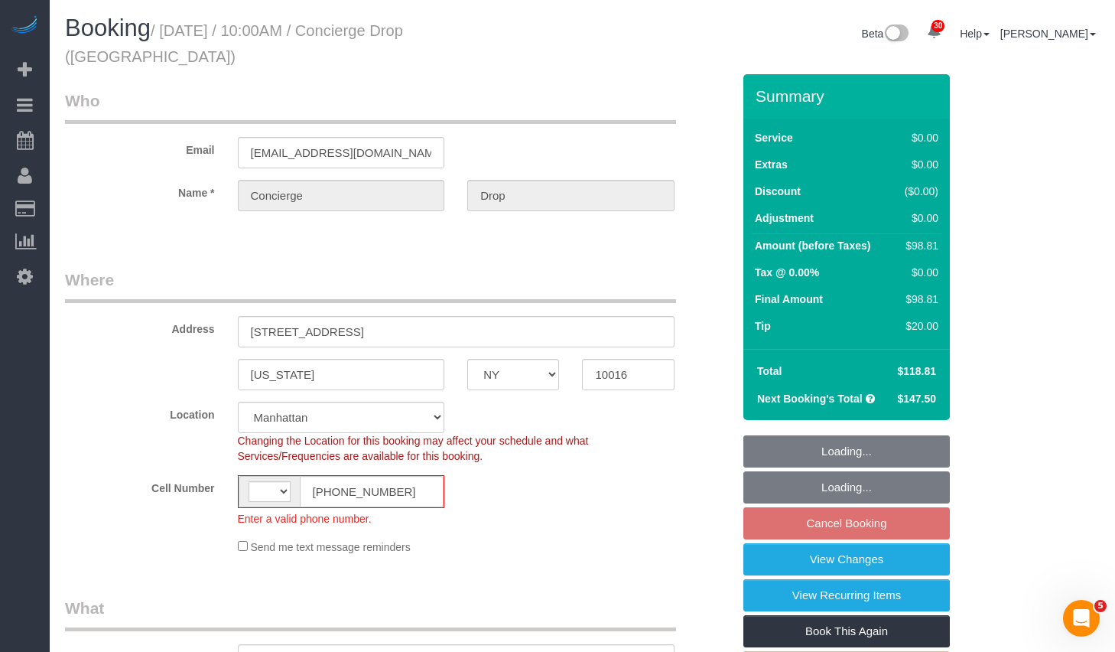
select select "string:[GEOGRAPHIC_DATA]"
select select "object:808"
select select "spot3"
select select "object:1481"
click at [406, 476] on input "[PHONE_NUMBER]" at bounding box center [372, 491] width 145 height 31
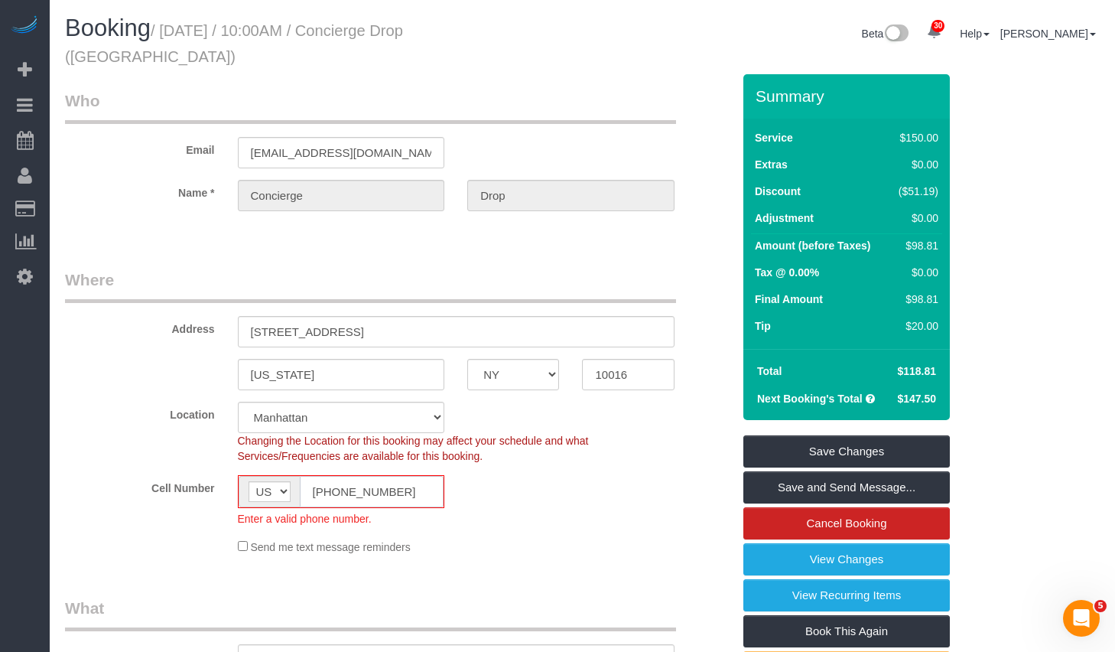
click at [307, 476] on input "[PHONE_NUMBER]" at bounding box center [372, 491] width 145 height 31
click at [395, 476] on input "[PHONE_NUMBER]" at bounding box center [372, 491] width 145 height 31
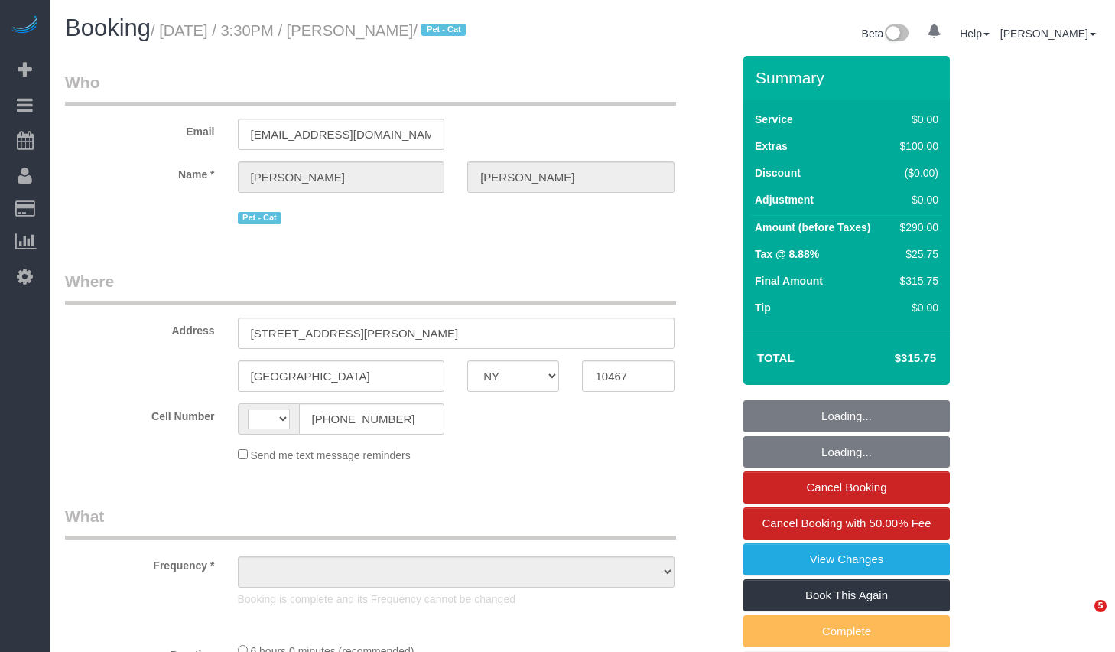
select select "NY"
select select "string:stripe-pm_1QzkeY4VGloSiKo79yY788XP"
select select "string:[GEOGRAPHIC_DATA]"
select select "object:824"
select select "number:89"
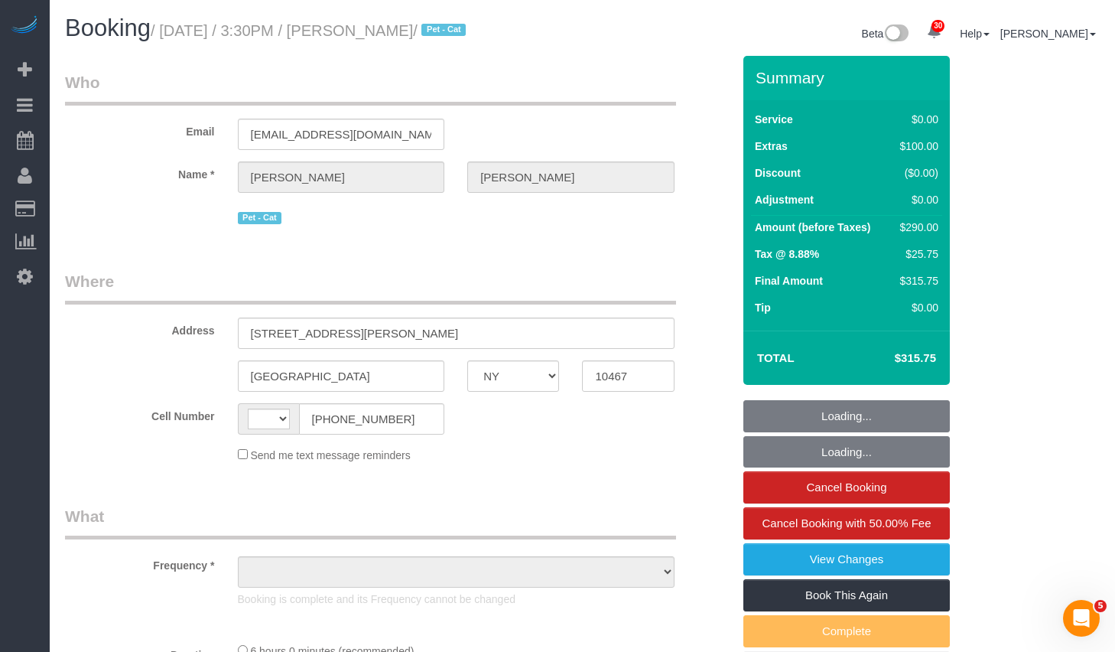
select select "number:90"
select select "number:14"
select select "number:5"
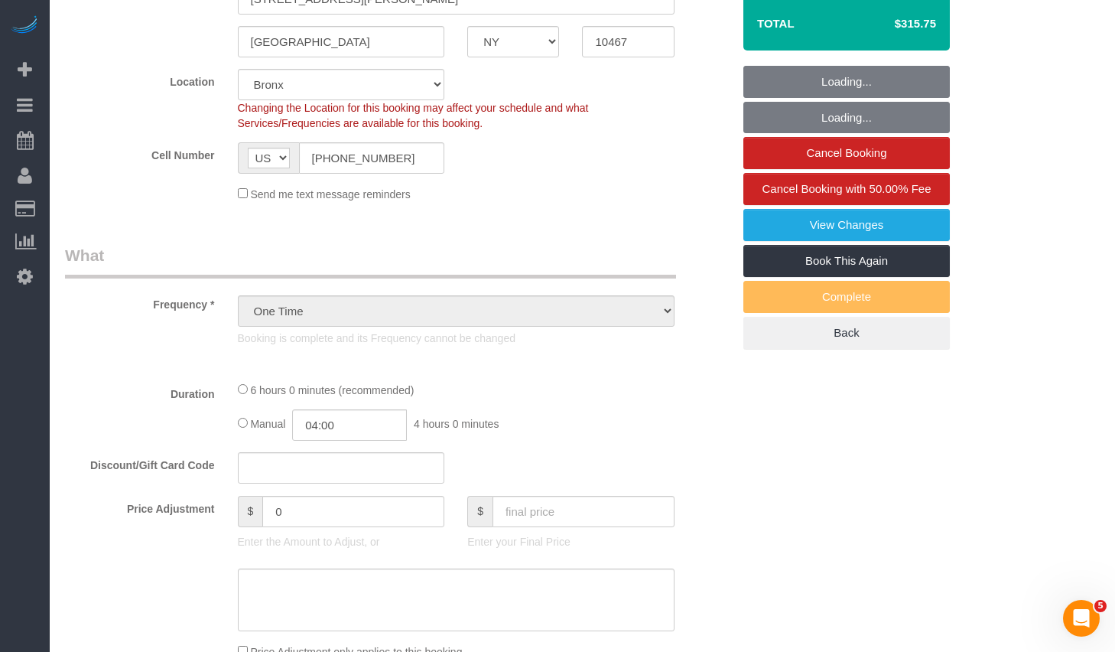
select select "object:1242"
select select "2"
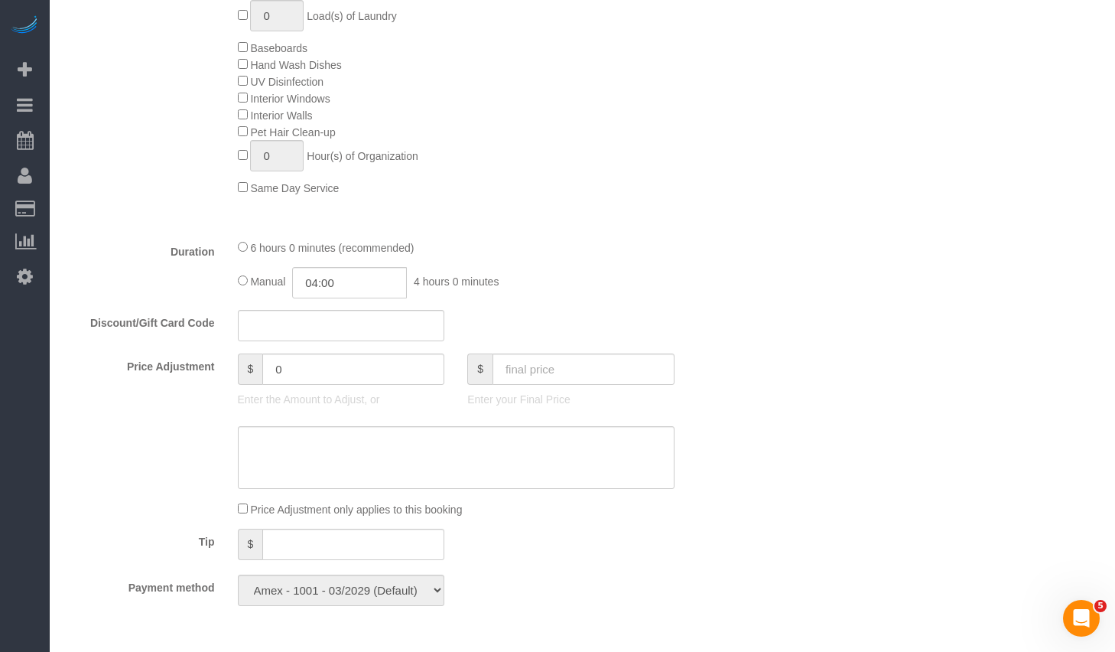
select select "2"
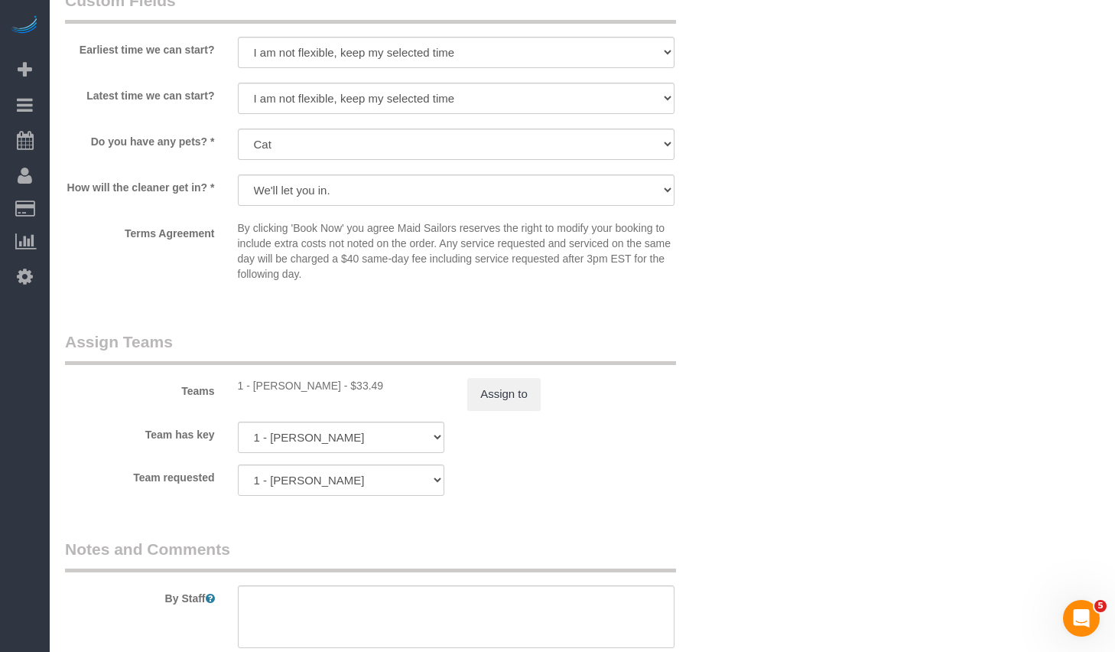
scroll to position [1882, 0]
